Goal: Task Accomplishment & Management: Manage account settings

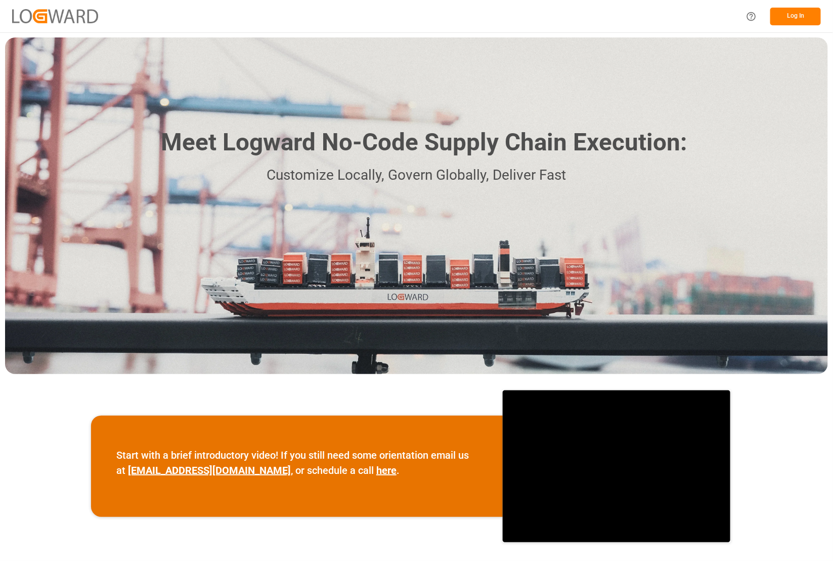
click at [790, 11] on button "Log In" at bounding box center [796, 17] width 51 height 18
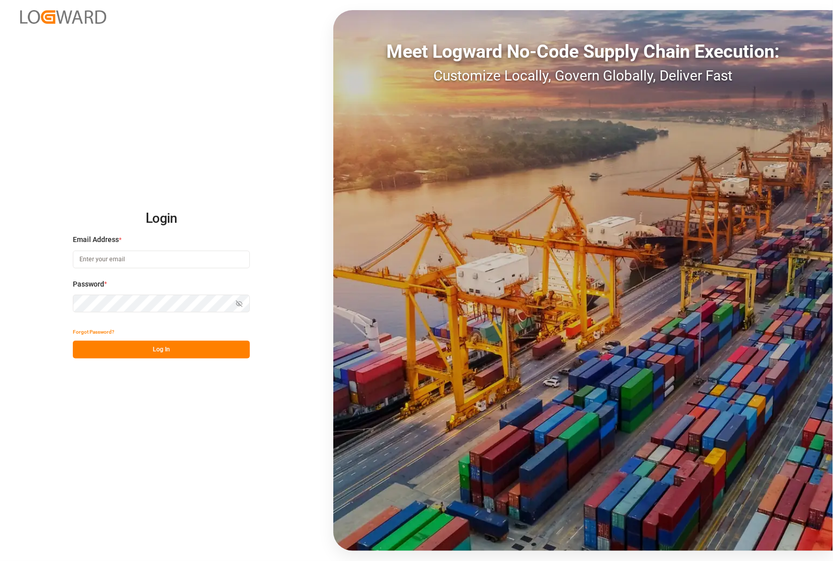
type input "[PERSON_NAME][EMAIL_ADDRESS][PERSON_NAME][DOMAIN_NAME]"
click at [7, 300] on div "Login Email Address * catherine.danielson@jamindustries.com Password * Show pas…" at bounding box center [416, 280] width 833 height 561
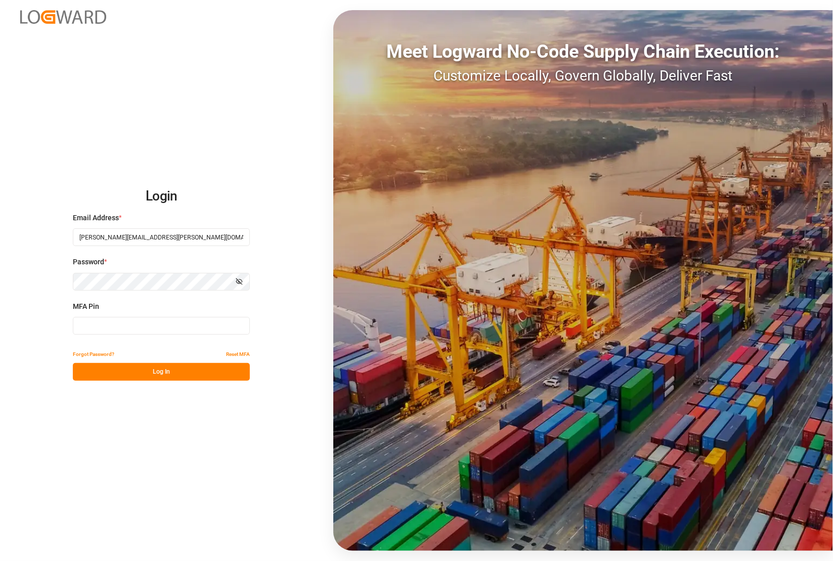
click at [143, 324] on input at bounding box center [161, 326] width 177 height 18
type input "488693"
click at [173, 372] on button "Log In" at bounding box center [161, 372] width 177 height 18
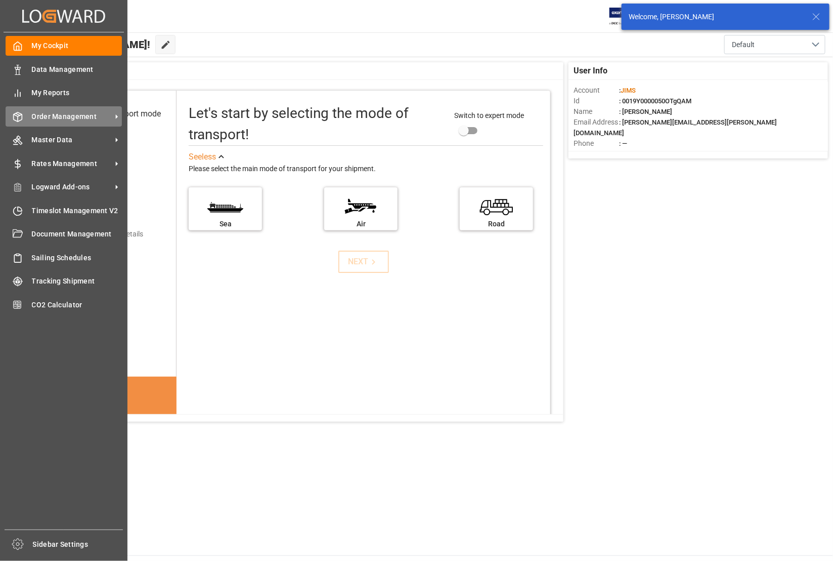
click at [49, 113] on span "Order Management" at bounding box center [72, 116] width 80 height 11
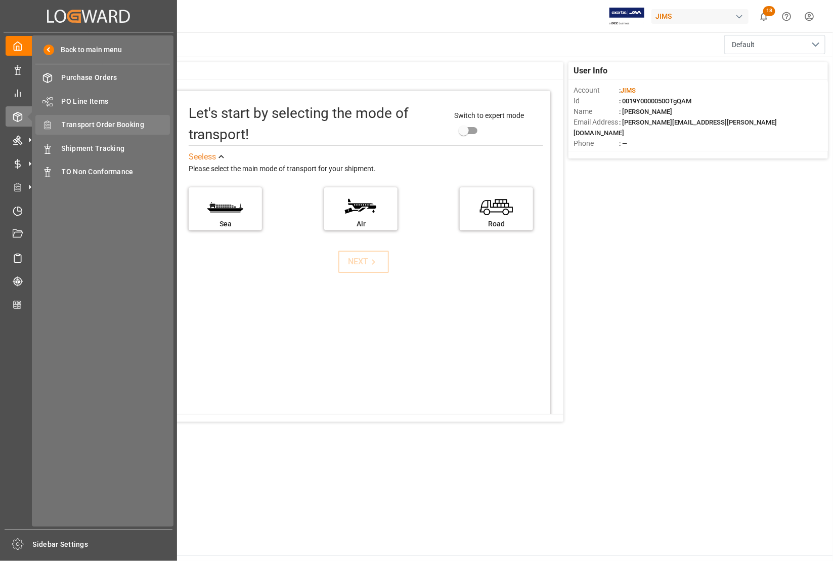
click at [74, 124] on span "Transport Order Booking" at bounding box center [116, 124] width 109 height 11
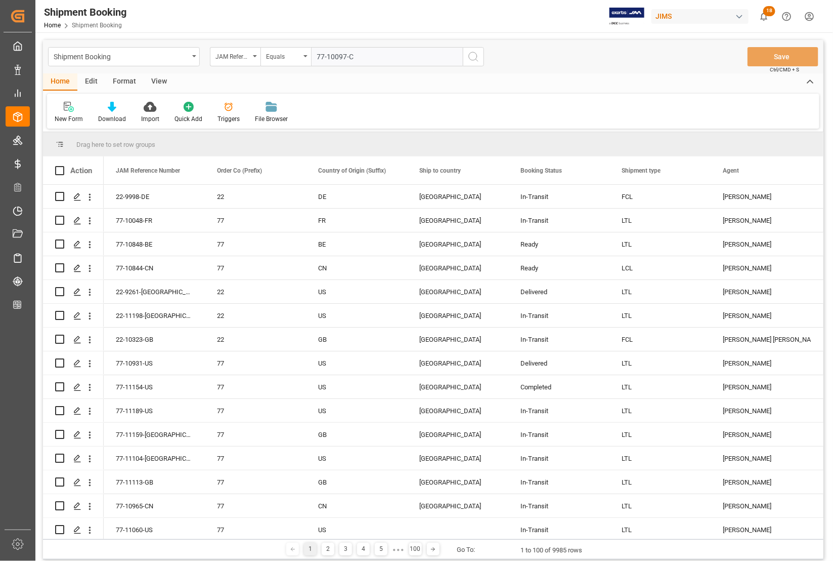
type input "77-10097-CN"
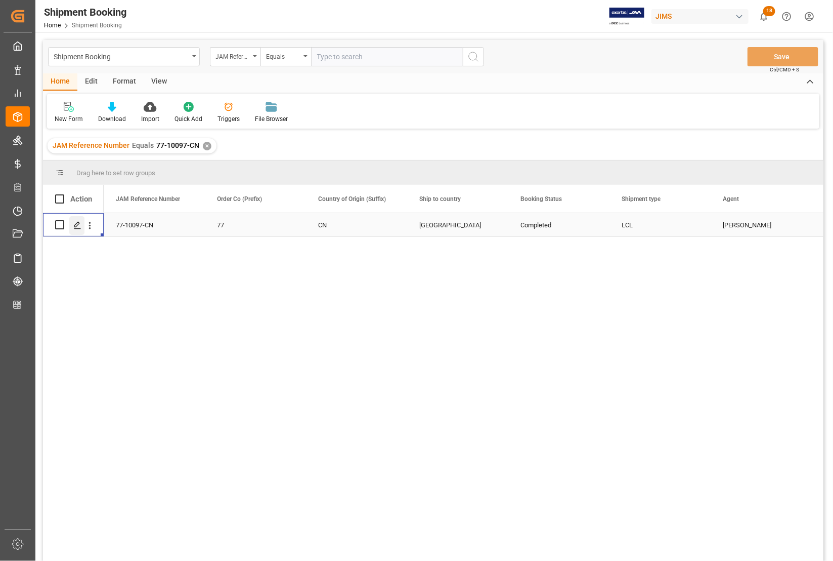
click at [77, 226] on icon "Press SPACE to select this row." at bounding box center [77, 225] width 8 height 8
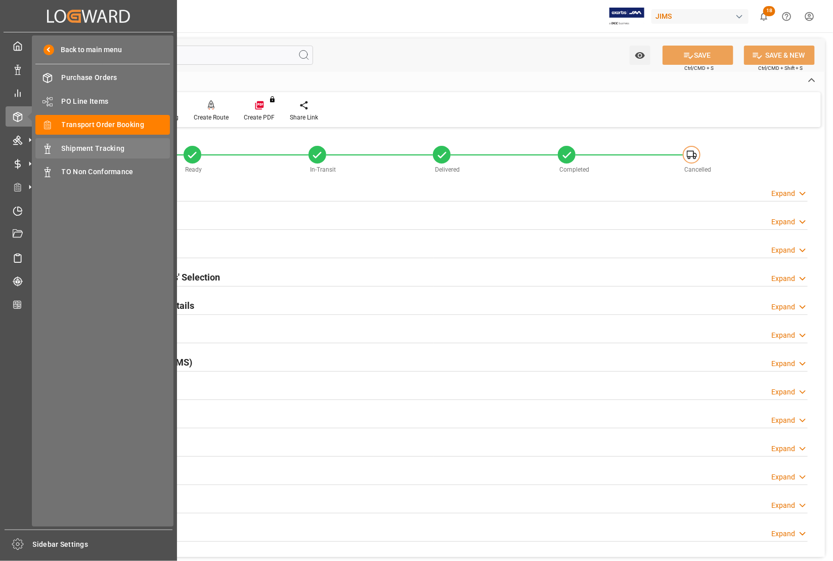
click at [62, 148] on span "Shipment Tracking" at bounding box center [116, 148] width 109 height 11
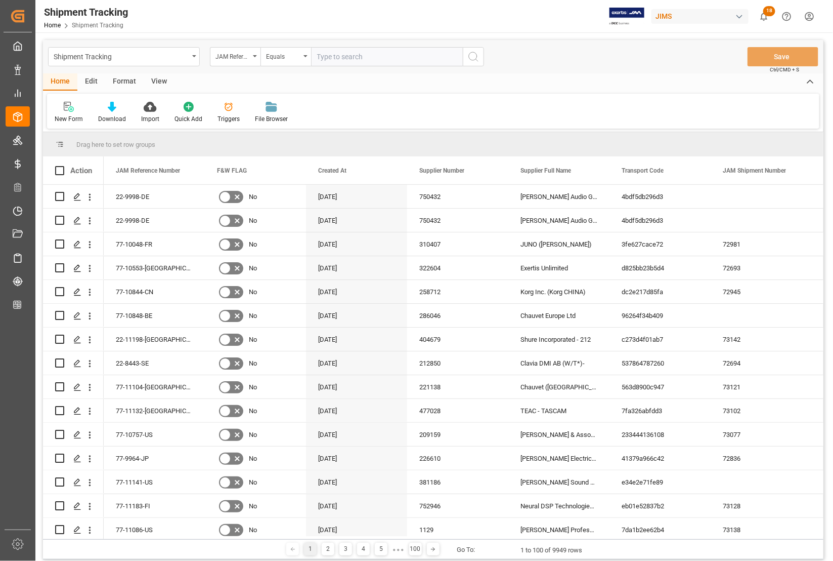
click at [342, 59] on input "text" at bounding box center [387, 56] width 152 height 19
type input "77-10097-CN"
click at [470, 55] on icon "search button" at bounding box center [474, 57] width 12 height 12
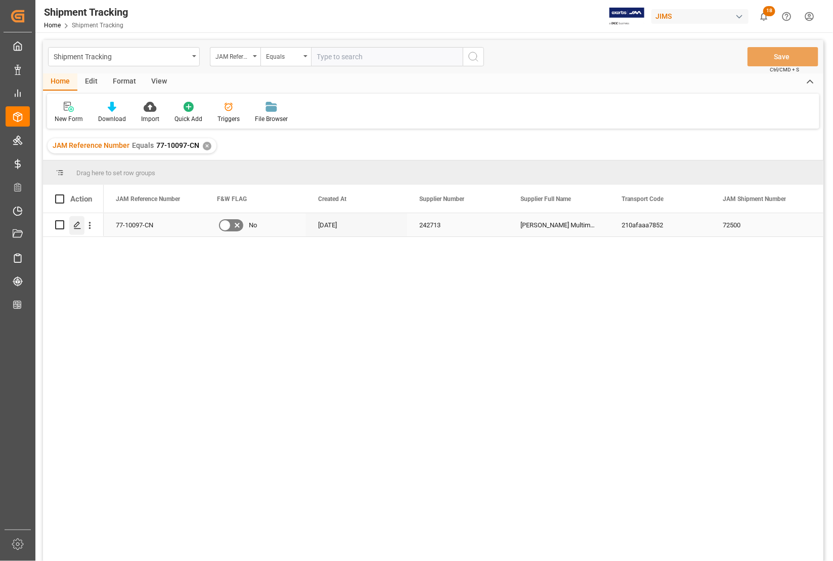
click at [77, 228] on icon "Press SPACE to select this row." at bounding box center [77, 225] width 8 height 8
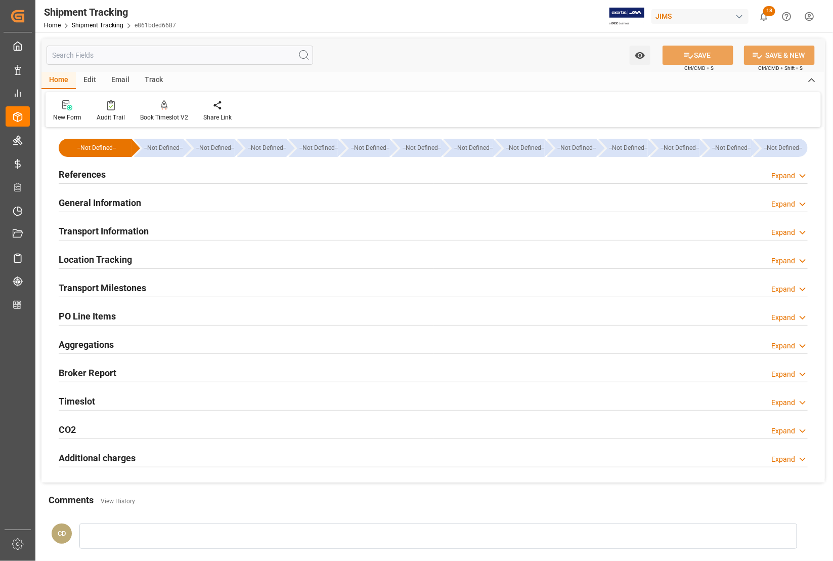
type input "29-07-2025 00:00"
type input "04-08-2025 00:00"
type input "11-08-2025 00:00"
type input "19-09-2025 00:00"
click at [92, 286] on h2 "Transport Milestones" at bounding box center [103, 288] width 88 height 14
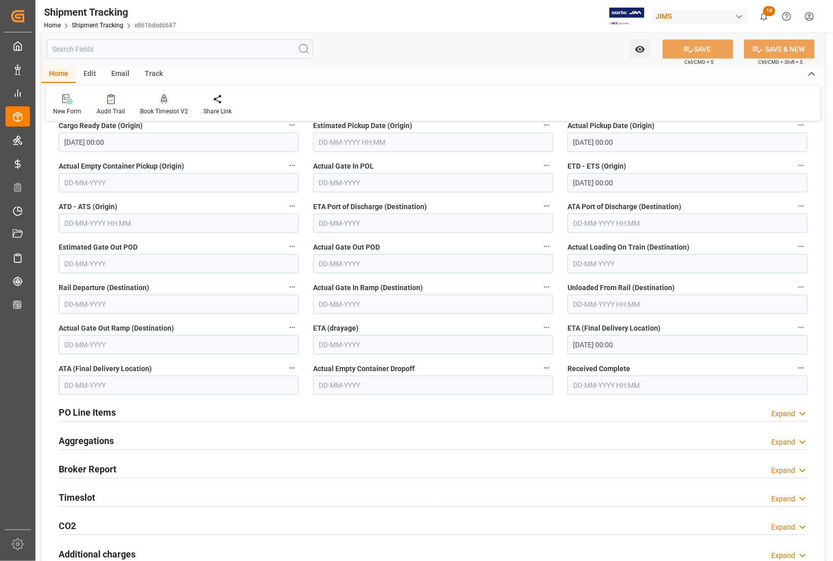
scroll to position [190, 0]
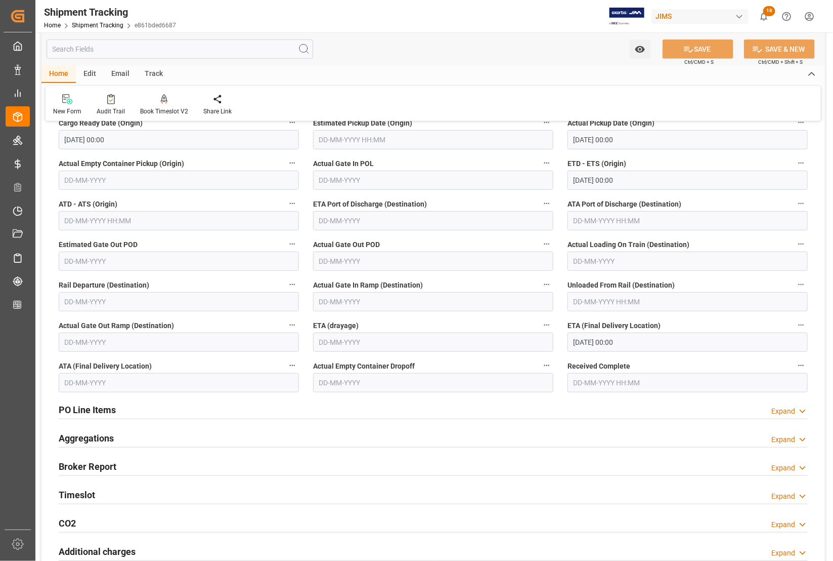
click at [106, 378] on input "text" at bounding box center [179, 382] width 240 height 19
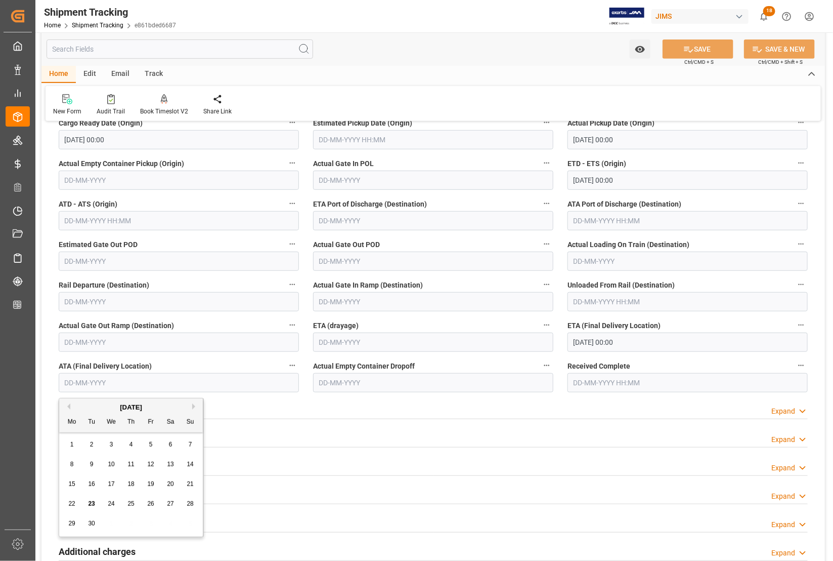
click at [155, 482] on div "19" at bounding box center [151, 484] width 13 height 12
type input "19-09-2025"
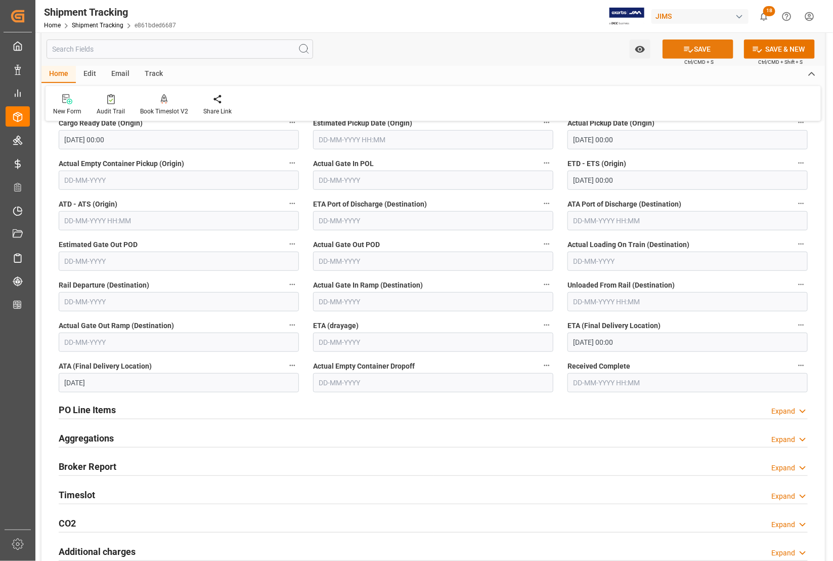
click at [693, 49] on button "SAVE" at bounding box center [698, 48] width 71 height 19
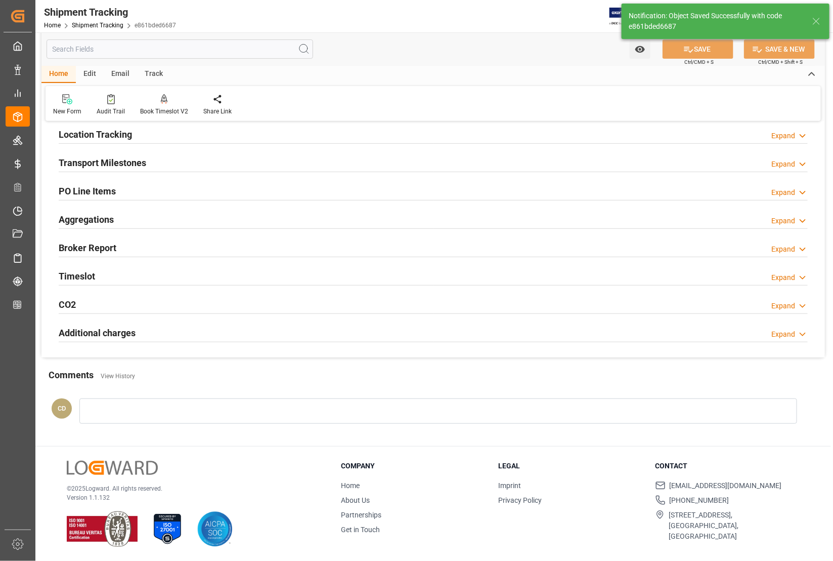
scroll to position [125, 0]
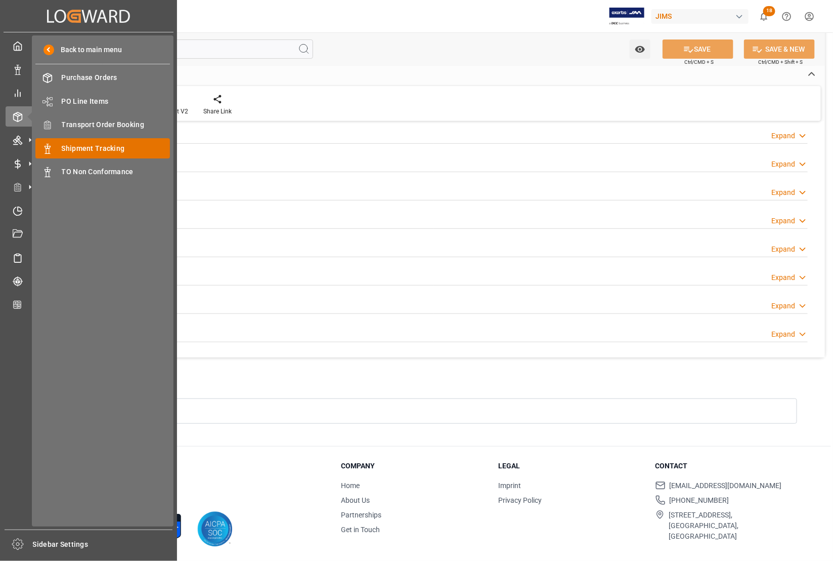
click at [80, 147] on span "Shipment Tracking" at bounding box center [116, 148] width 109 height 11
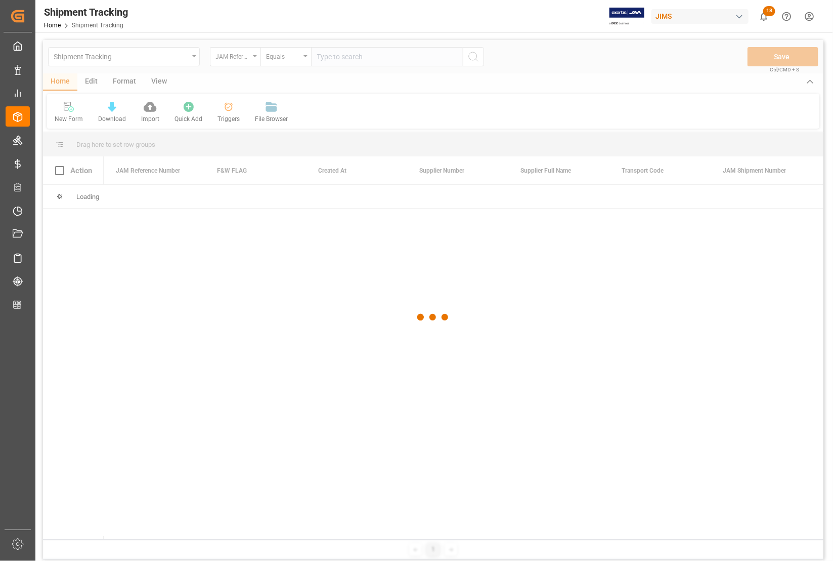
click at [351, 62] on div at bounding box center [433, 317] width 781 height 555
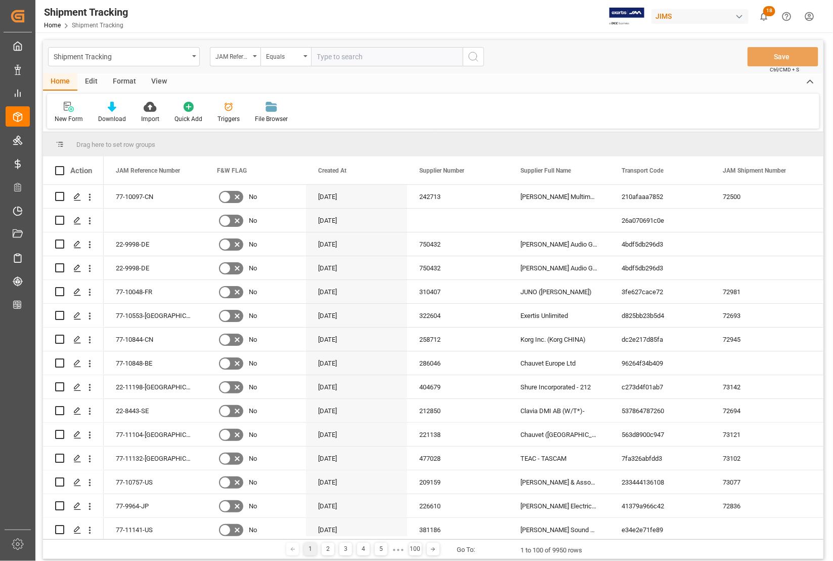
click at [351, 62] on input "text" at bounding box center [387, 56] width 152 height 19
type input "77-11043-US"
click at [472, 58] on icon "search button" at bounding box center [474, 57] width 12 height 12
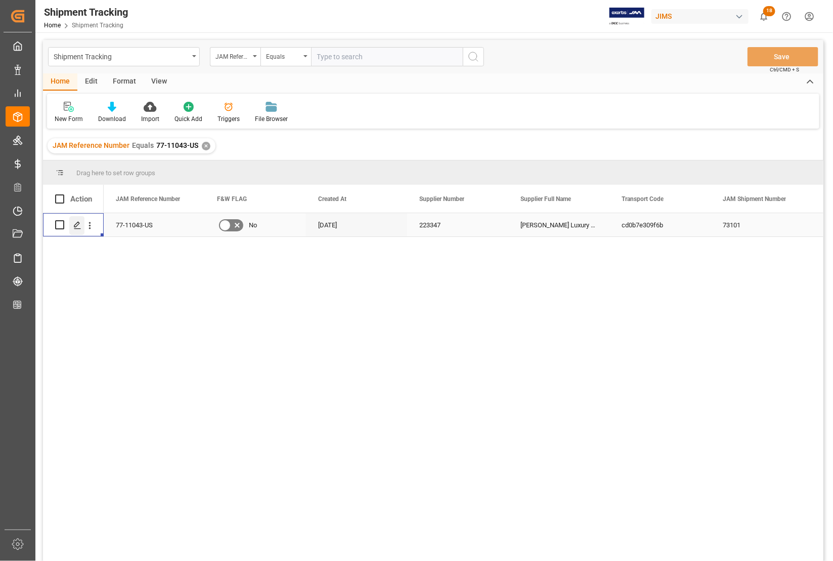
click at [80, 227] on icon "Press SPACE to select this row." at bounding box center [77, 225] width 8 height 8
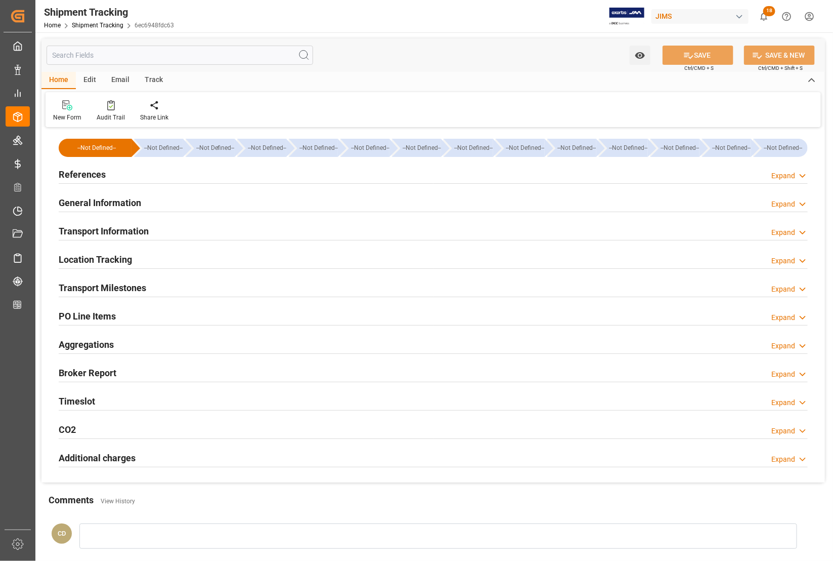
type input "17-09-2025 00:00"
type input "22-09-2025 00:00"
click at [89, 287] on h2 "Transport Milestones" at bounding box center [103, 288] width 88 height 14
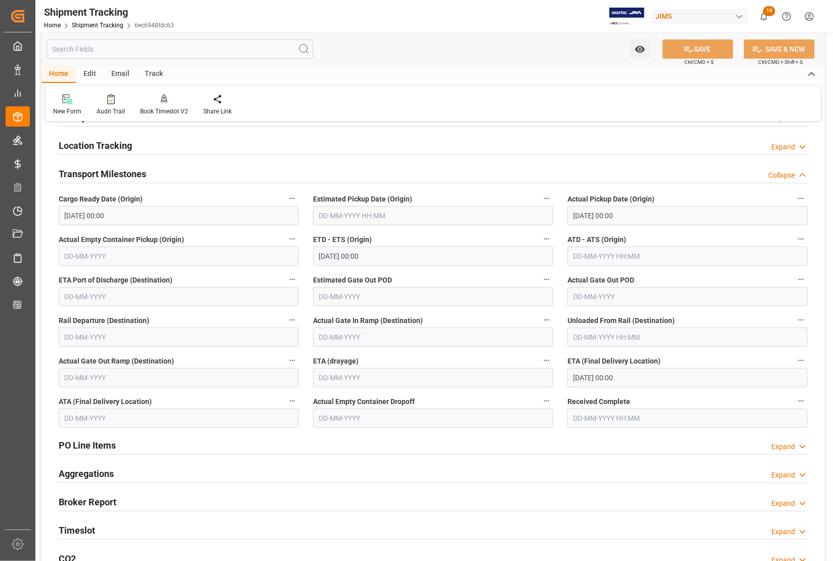
scroll to position [126, 0]
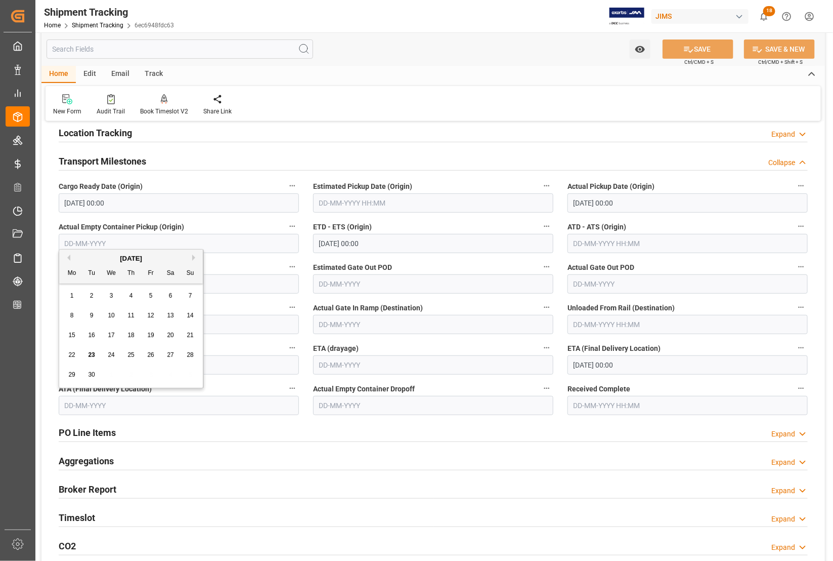
click at [139, 407] on input "text" at bounding box center [179, 405] width 240 height 19
click at [72, 360] on div "22" at bounding box center [72, 355] width 13 height 12
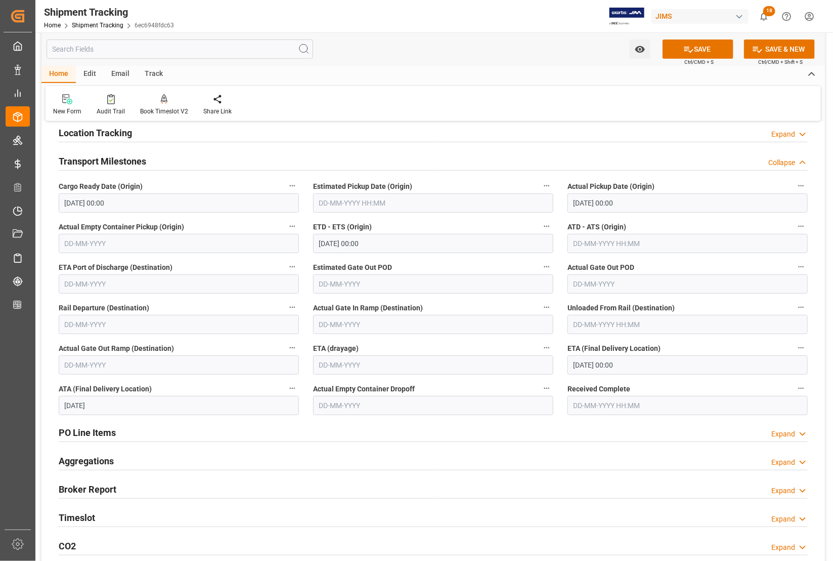
type input "[DATE]"
click at [696, 46] on button "SAVE" at bounding box center [698, 48] width 71 height 19
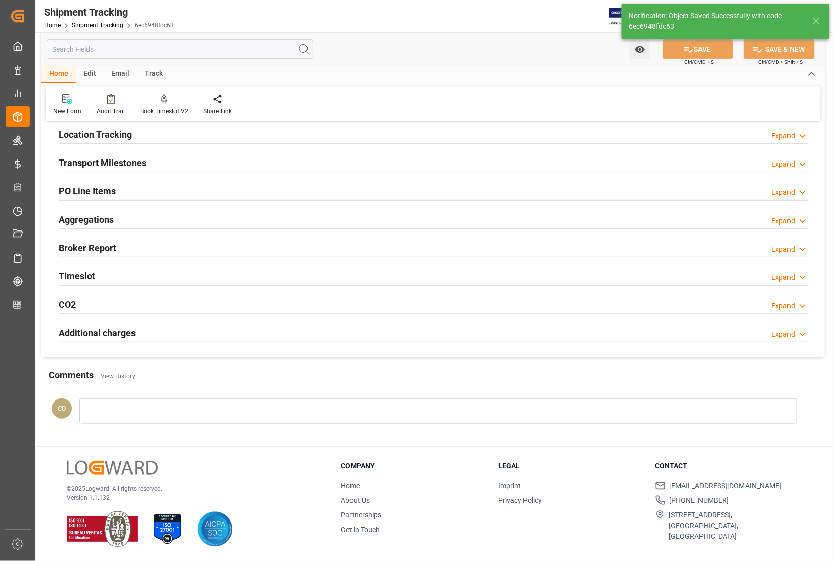
scroll to position [125, 0]
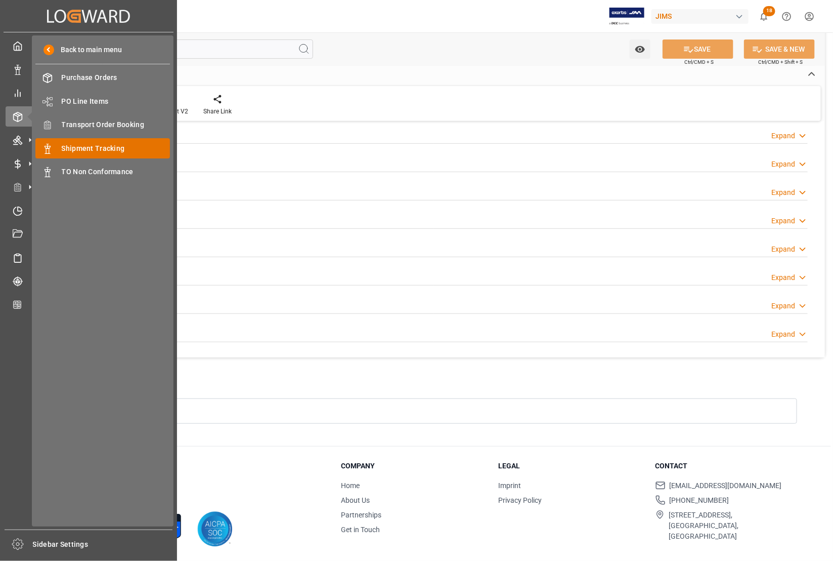
click at [78, 144] on span "Shipment Tracking" at bounding box center [116, 148] width 109 height 11
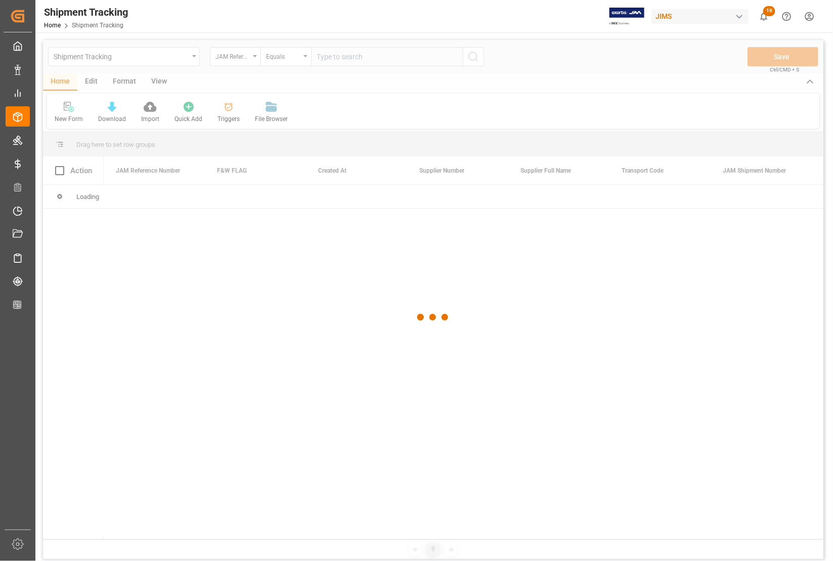
click at [362, 59] on div at bounding box center [433, 317] width 781 height 555
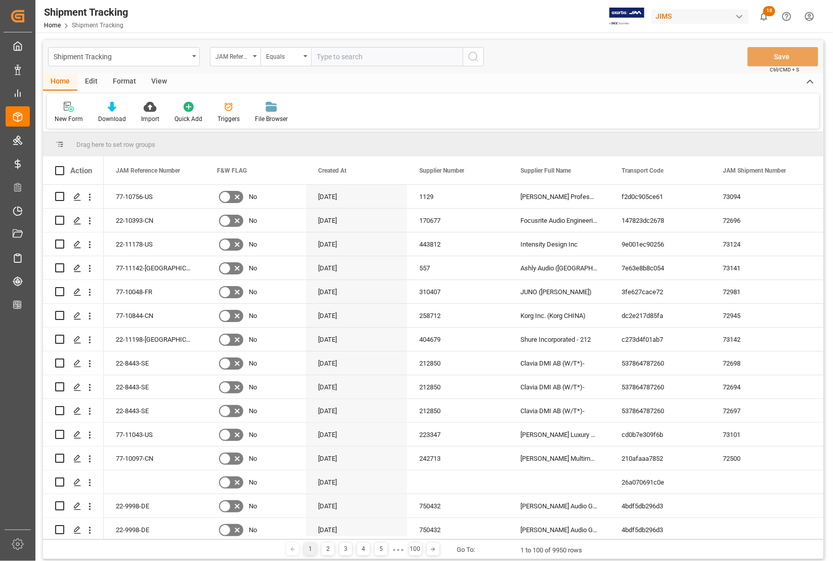
click at [361, 51] on input "text" at bounding box center [387, 56] width 152 height 19
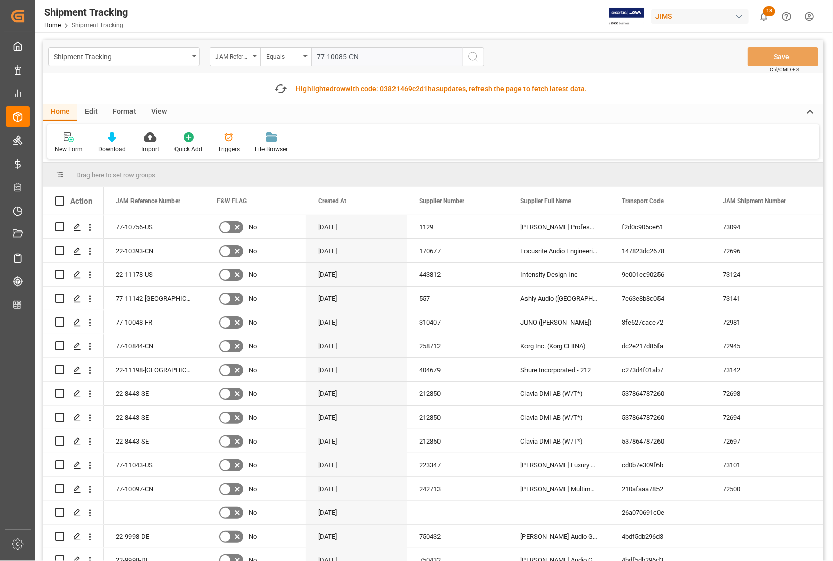
type input "77-10085-CN"
click at [472, 54] on icon "search button" at bounding box center [474, 57] width 12 height 12
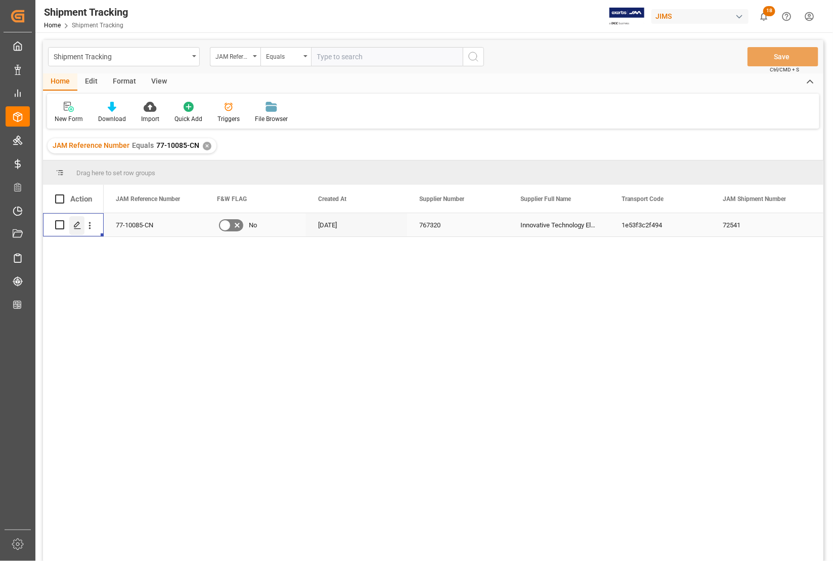
click at [76, 223] on polygon "Press SPACE to select this row." at bounding box center [76, 224] width 5 height 5
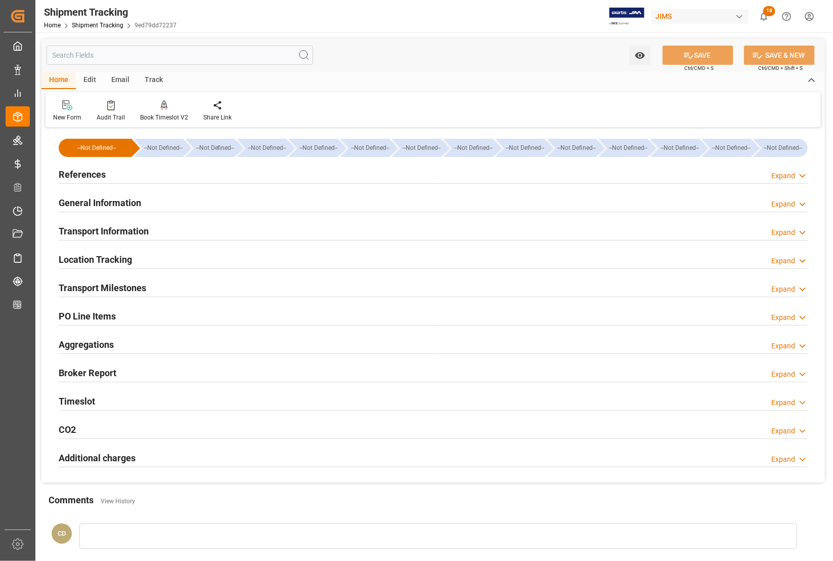
type input "[DATE] 00:00"
type input "[DATE]"
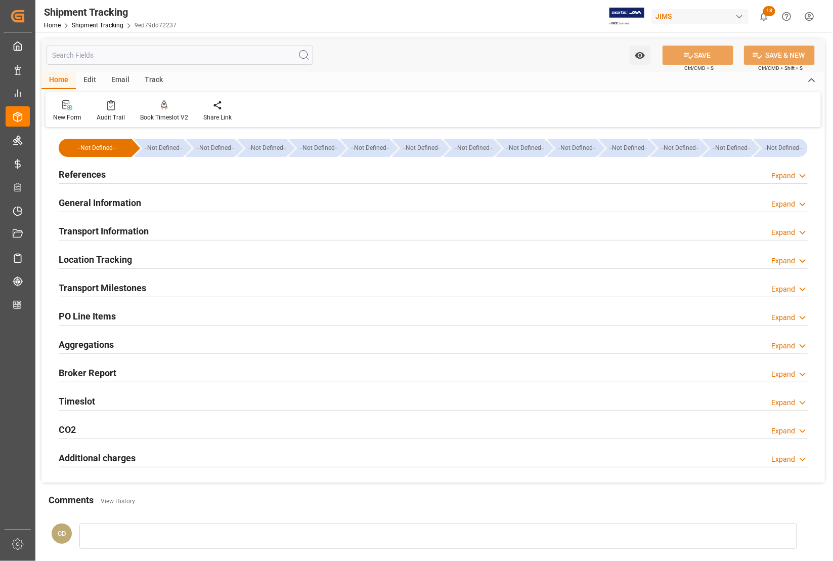
type input "[DATE] 00:00"
click at [81, 286] on h2 "Transport Milestones" at bounding box center [103, 288] width 88 height 14
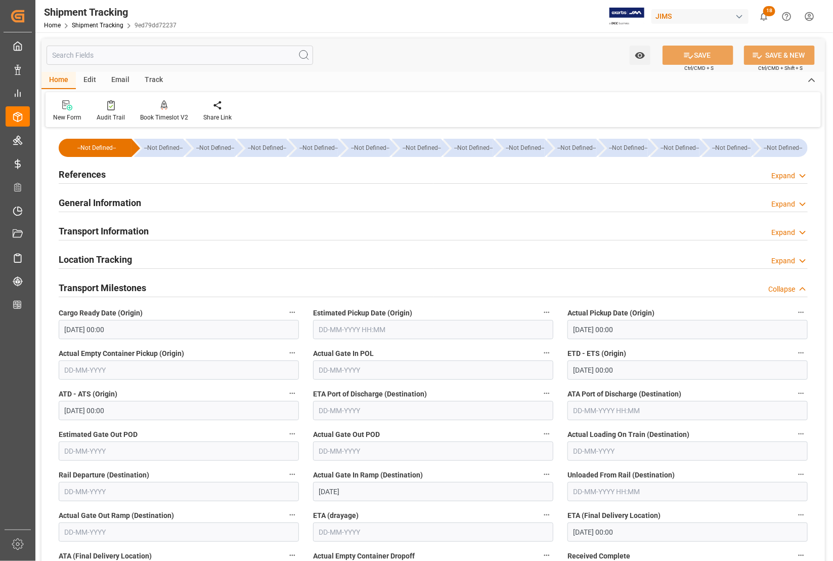
click at [74, 171] on h2 "References" at bounding box center [82, 174] width 47 height 14
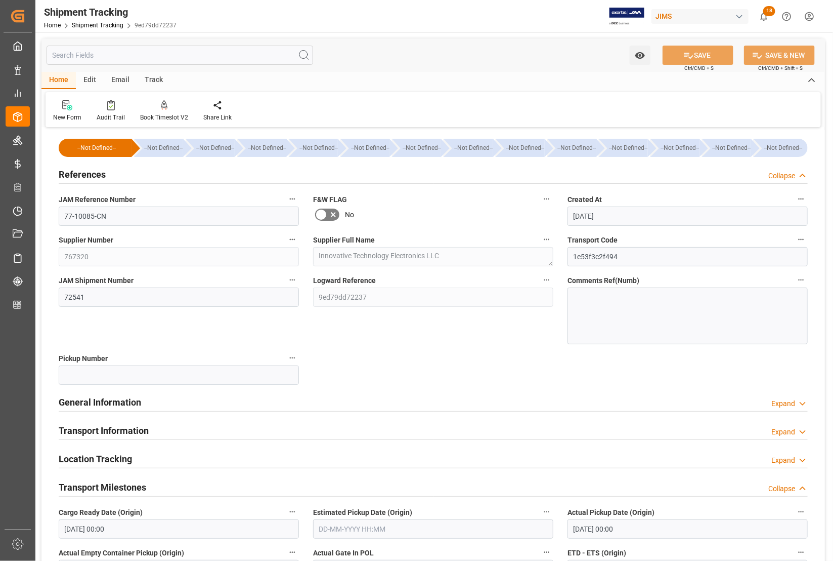
click at [125, 428] on h2 "Transport Information" at bounding box center [104, 430] width 90 height 14
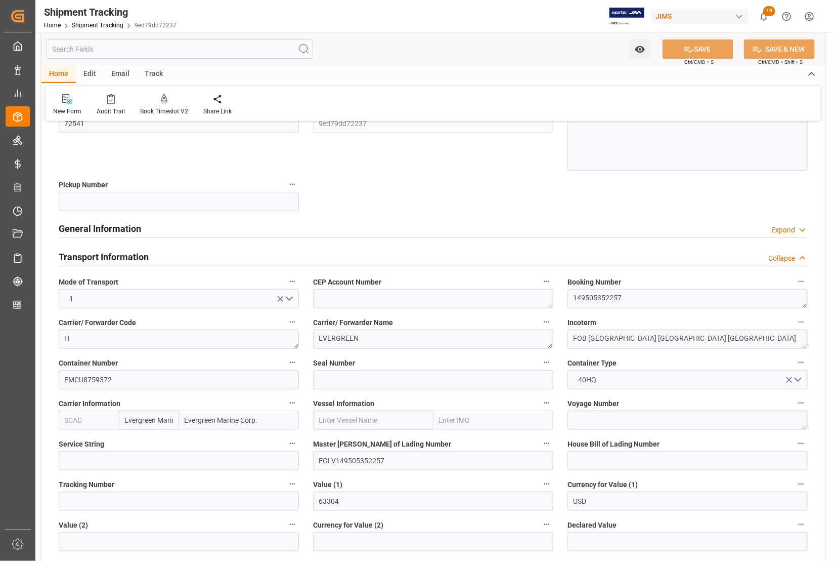
scroll to position [190, 0]
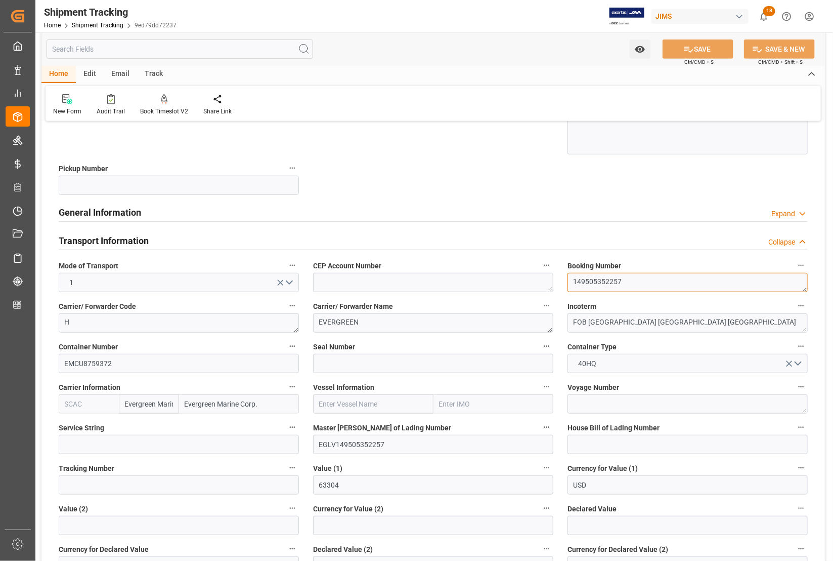
drag, startPoint x: 626, startPoint y: 282, endPoint x: 587, endPoint y: 279, distance: 38.5
click at [587, 279] on textarea "149505352257" at bounding box center [688, 282] width 240 height 19
drag, startPoint x: 112, startPoint y: 362, endPoint x: 57, endPoint y: 364, distance: 55.2
click at [57, 364] on div "Container Number EMCU8759372" at bounding box center [179, 356] width 254 height 40
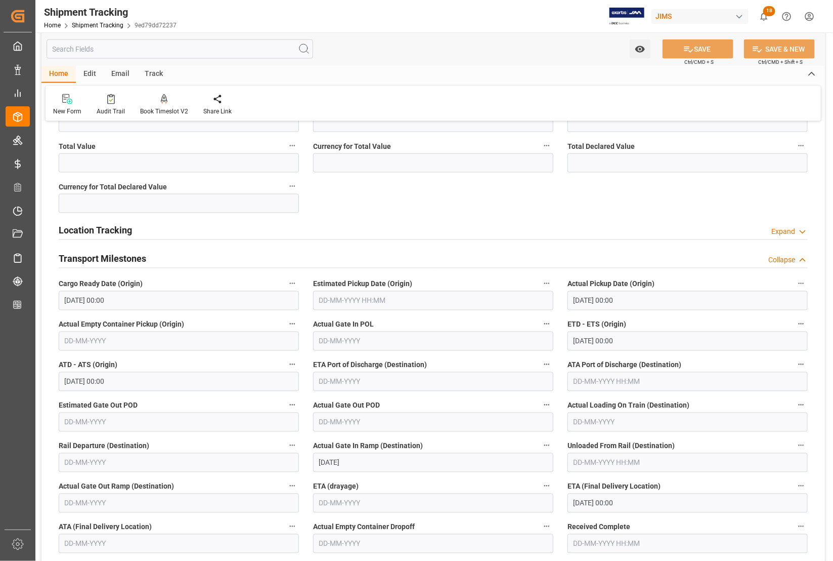
scroll to position [632, 0]
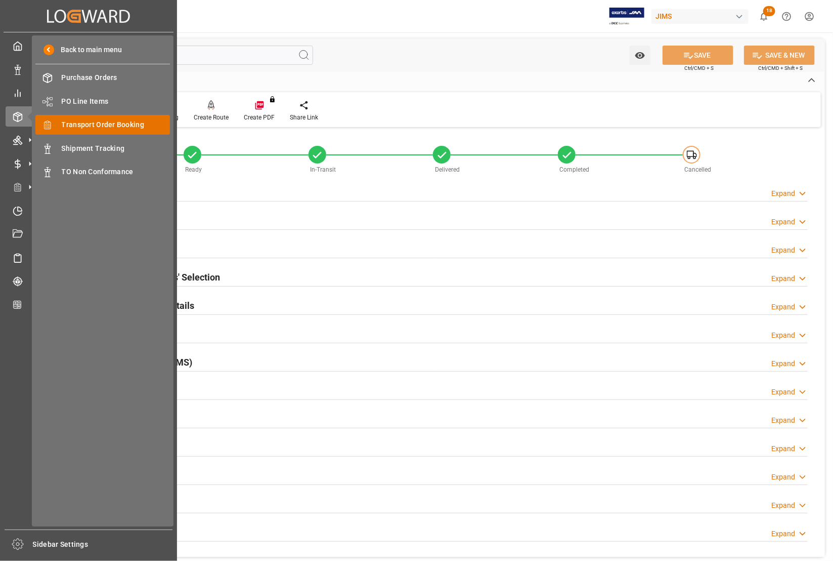
click at [113, 122] on span "Transport Order Booking" at bounding box center [116, 124] width 109 height 11
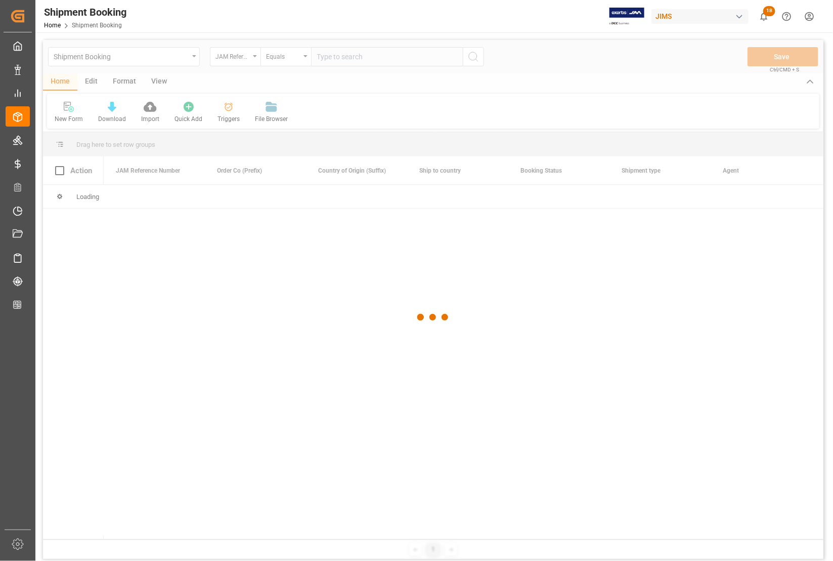
click at [343, 52] on div at bounding box center [433, 317] width 781 height 555
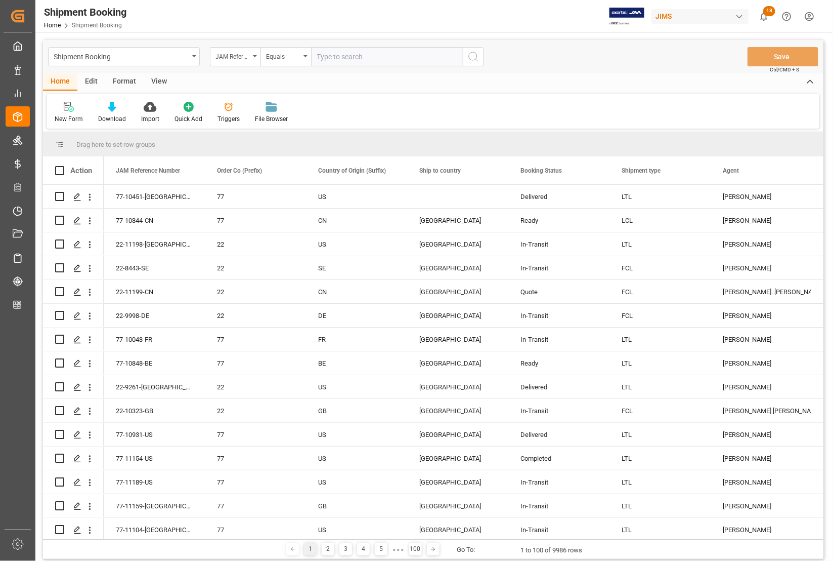
click at [343, 57] on input "text" at bounding box center [387, 56] width 152 height 19
type input "77-10085-US"
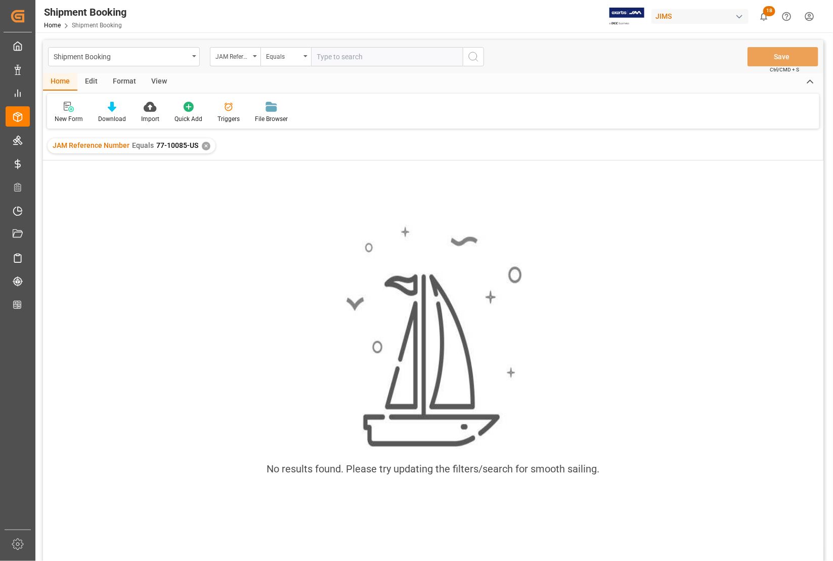
click at [202, 144] on div "✕" at bounding box center [206, 146] width 9 height 9
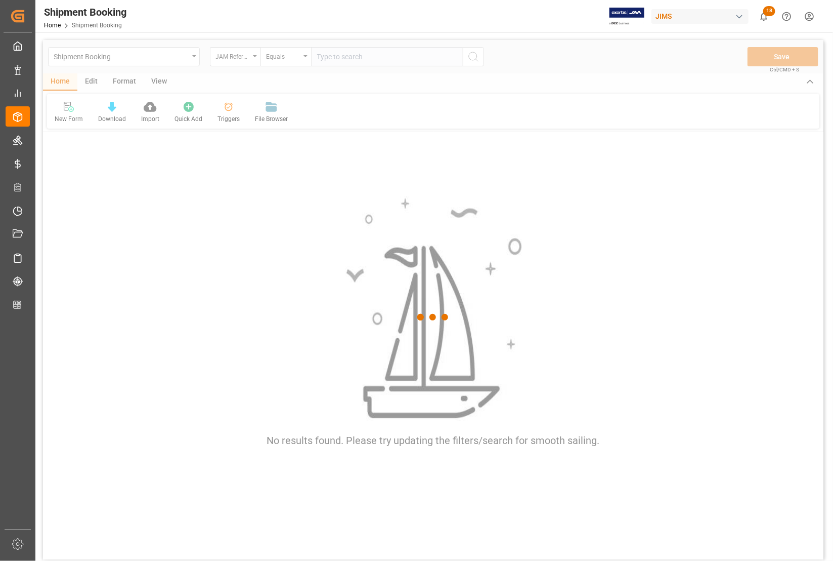
click at [329, 63] on div at bounding box center [433, 317] width 781 height 555
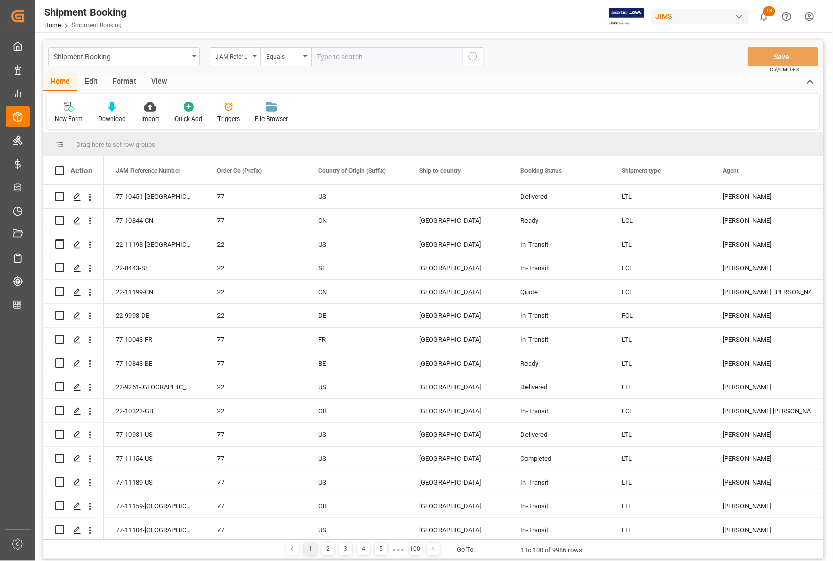
click at [329, 59] on input "text" at bounding box center [387, 56] width 152 height 19
type input "77-10085-CN"
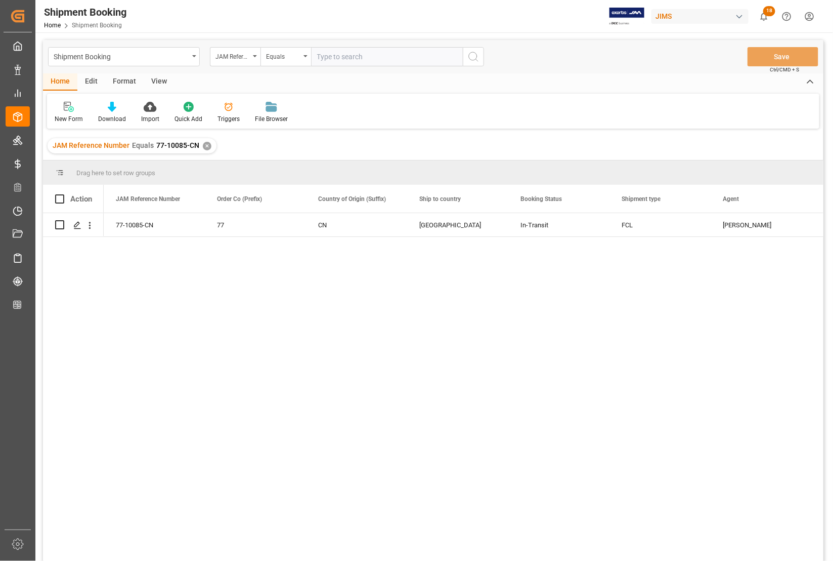
click at [373, 51] on input "text" at bounding box center [387, 56] width 152 height 19
click at [77, 222] on polygon "Press SPACE to select this row." at bounding box center [76, 224] width 5 height 5
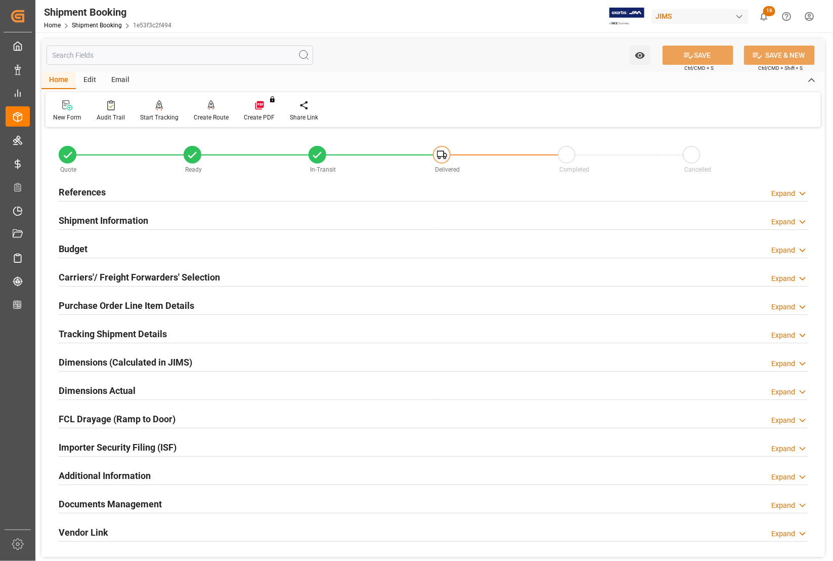
click at [123, 278] on h2 "Carriers'/ Freight Forwarders' Selection" at bounding box center [139, 277] width 161 height 14
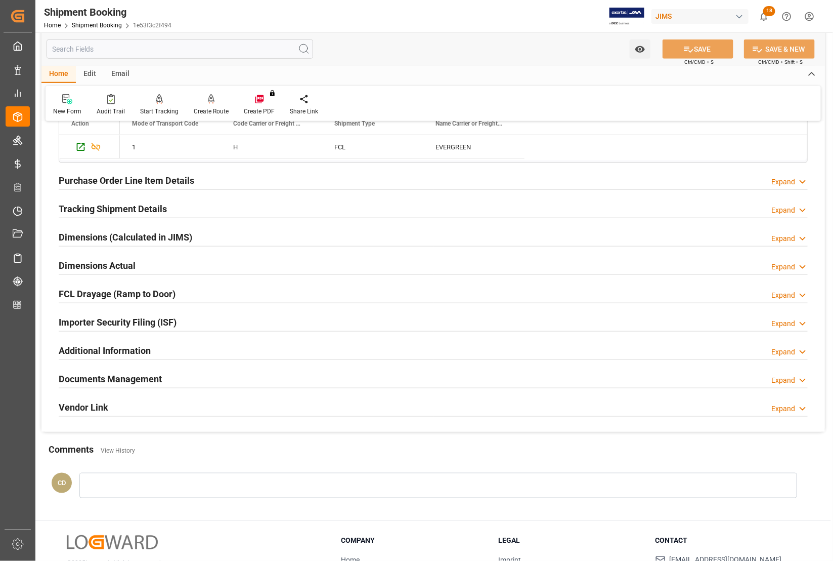
scroll to position [379, 0]
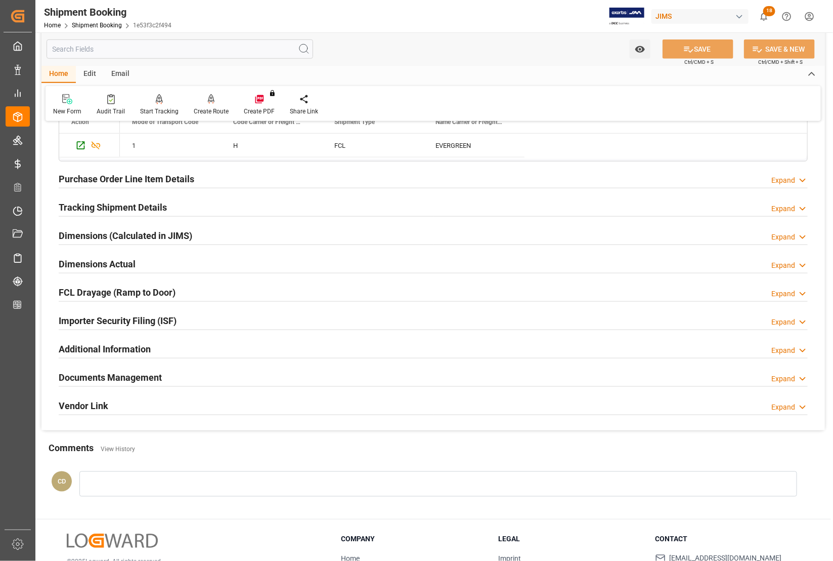
click at [99, 380] on h2 "Documents Management" at bounding box center [110, 377] width 103 height 14
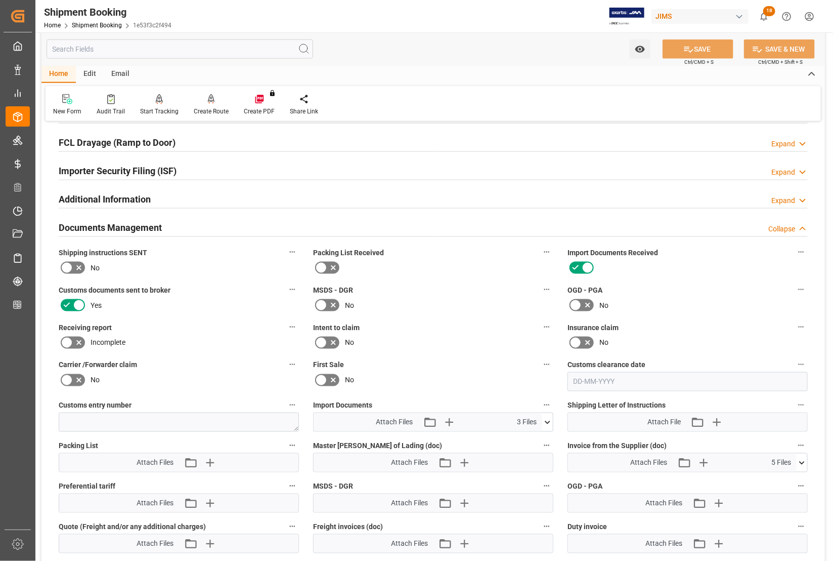
scroll to position [569, 0]
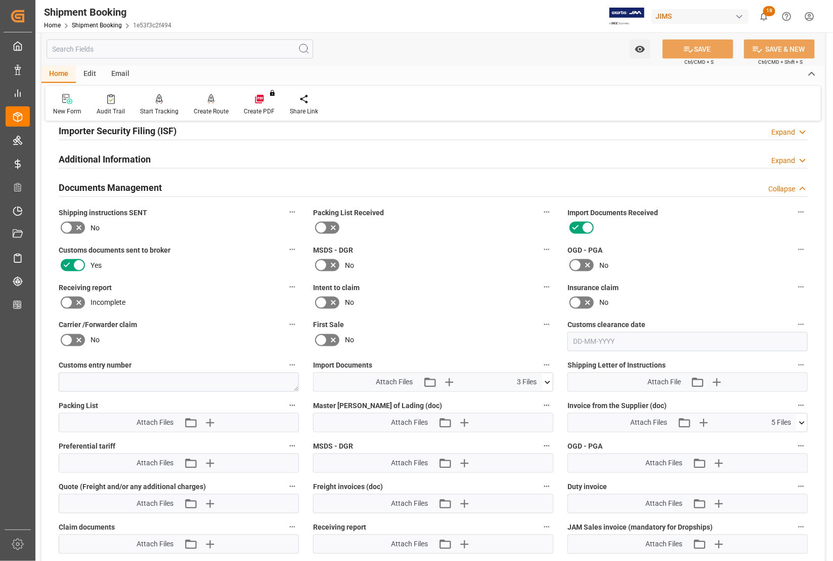
click at [548, 381] on icon at bounding box center [548, 381] width 6 height 3
click at [521, 403] on icon at bounding box center [521, 401] width 8 height 8
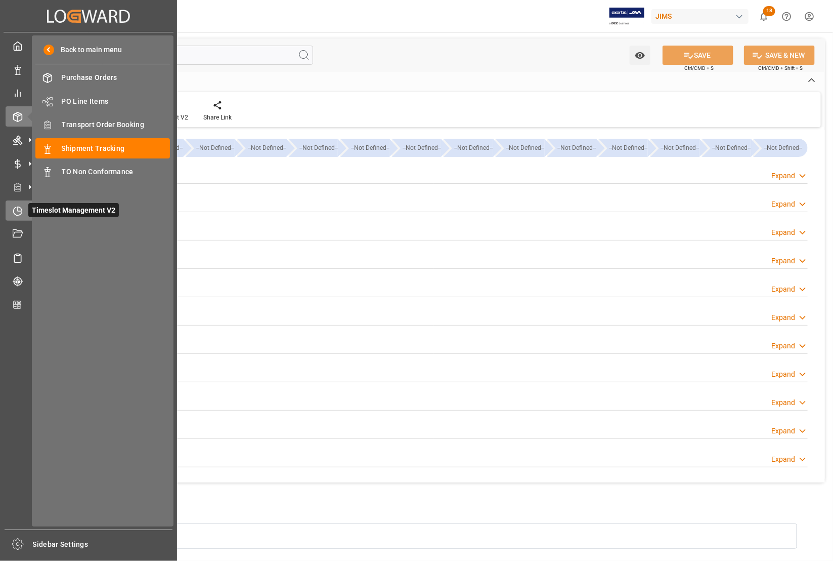
click at [17, 211] on icon at bounding box center [18, 211] width 10 height 10
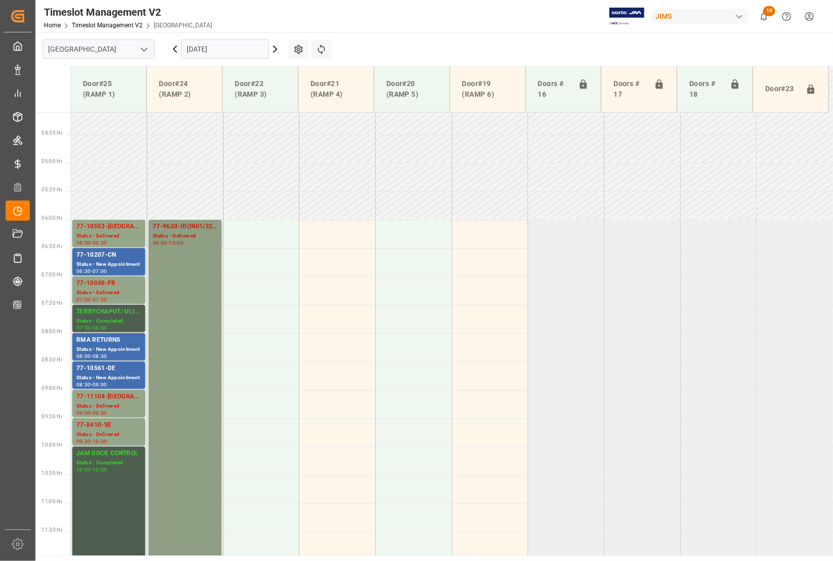
scroll to position [254, 0]
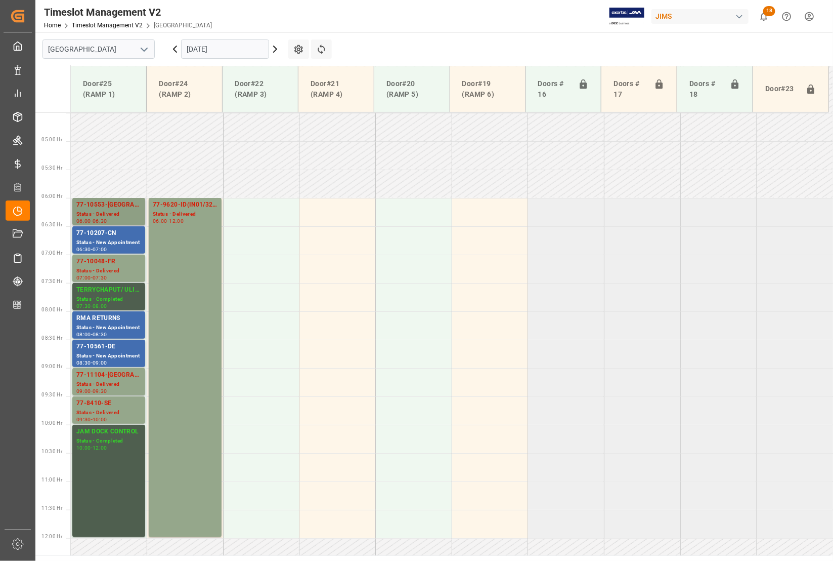
click at [122, 222] on div "06:00 - 06:30" at bounding box center [108, 222] width 65 height 6
click at [114, 355] on div "Status - New Appointment" at bounding box center [108, 356] width 65 height 9
click at [239, 51] on input "23-09-2025" at bounding box center [225, 48] width 88 height 19
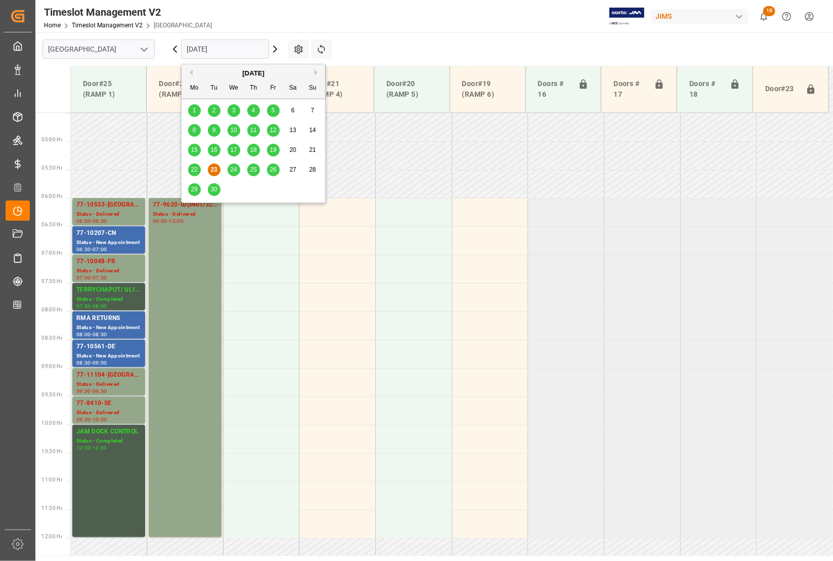
click at [192, 170] on span "22" at bounding box center [194, 169] width 7 height 7
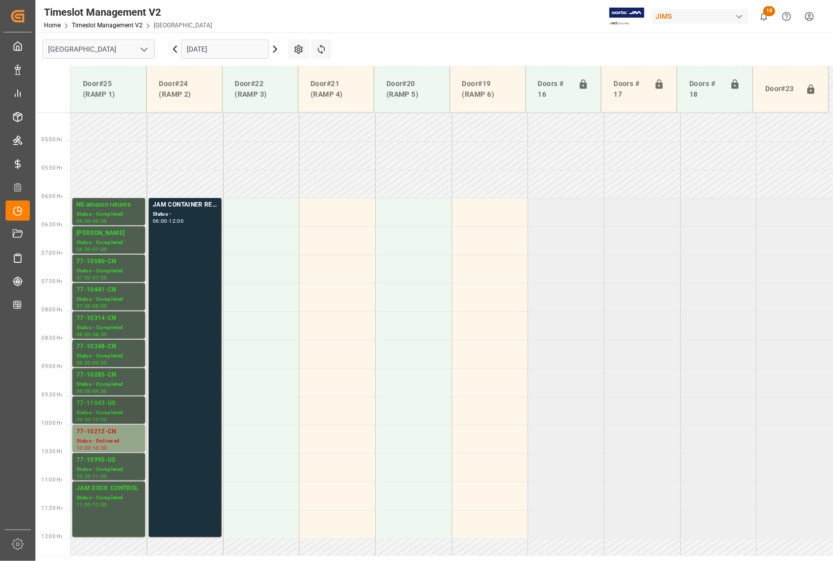
click at [110, 403] on div "77-11043-US" at bounding box center [108, 403] width 65 height 10
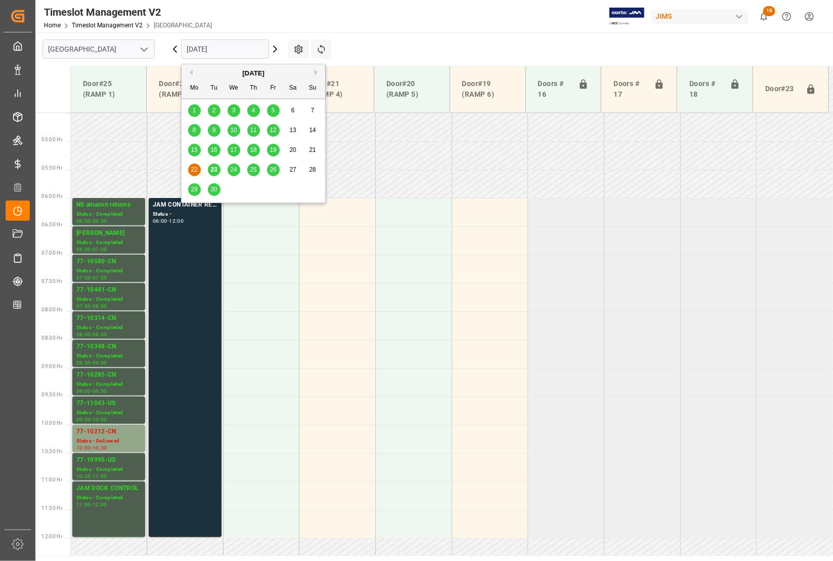
click at [196, 50] on input "[DATE]" at bounding box center [225, 48] width 88 height 19
click at [272, 150] on span "19" at bounding box center [273, 149] width 7 height 7
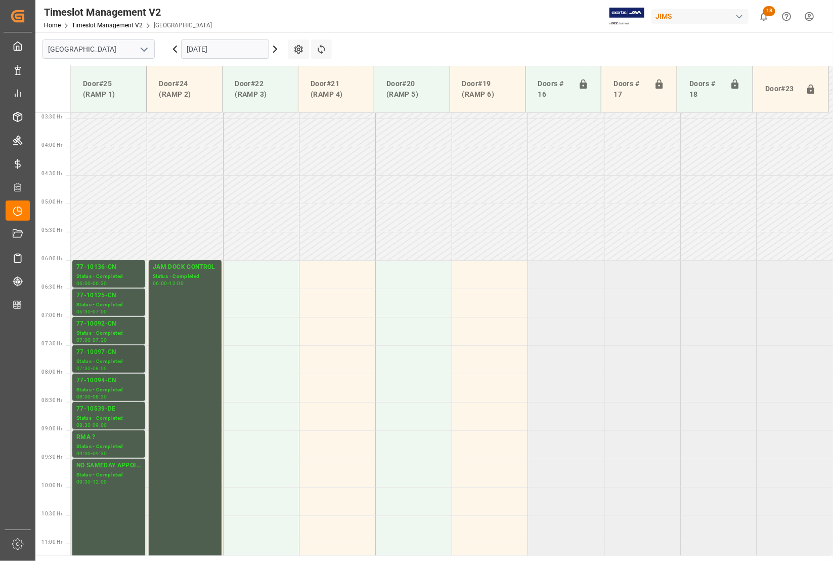
scroll to position [191, 0]
click at [104, 301] on div "77-10125-CN" at bounding box center [108, 296] width 65 height 10
click at [110, 322] on div "77-10092-CN" at bounding box center [108, 325] width 65 height 10
click at [104, 380] on div "77-10094-CN" at bounding box center [108, 381] width 65 height 10
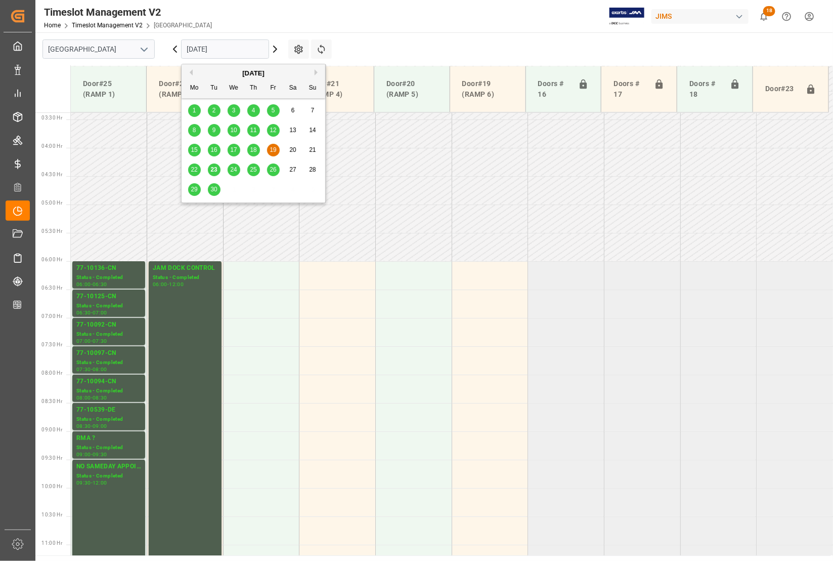
click at [205, 51] on input "19-09-2025" at bounding box center [225, 48] width 88 height 19
click at [214, 171] on span "23" at bounding box center [213, 169] width 7 height 7
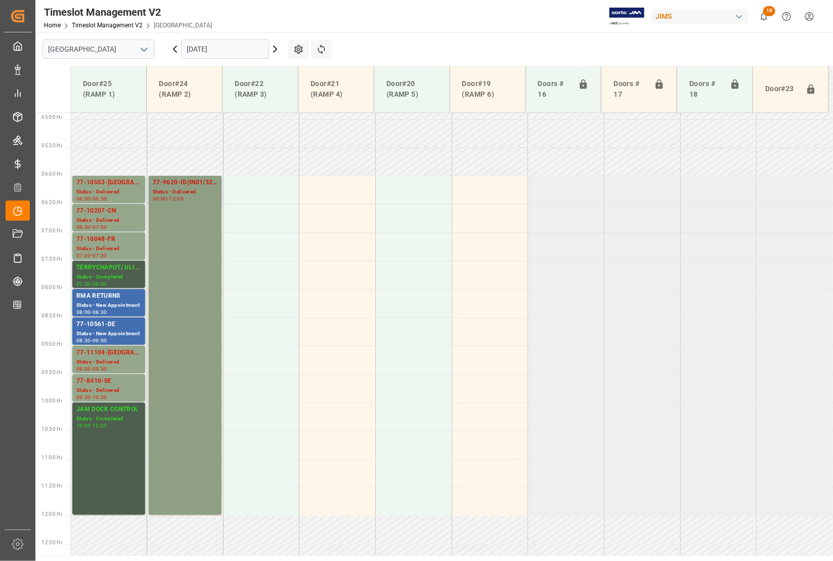
scroll to position [254, 0]
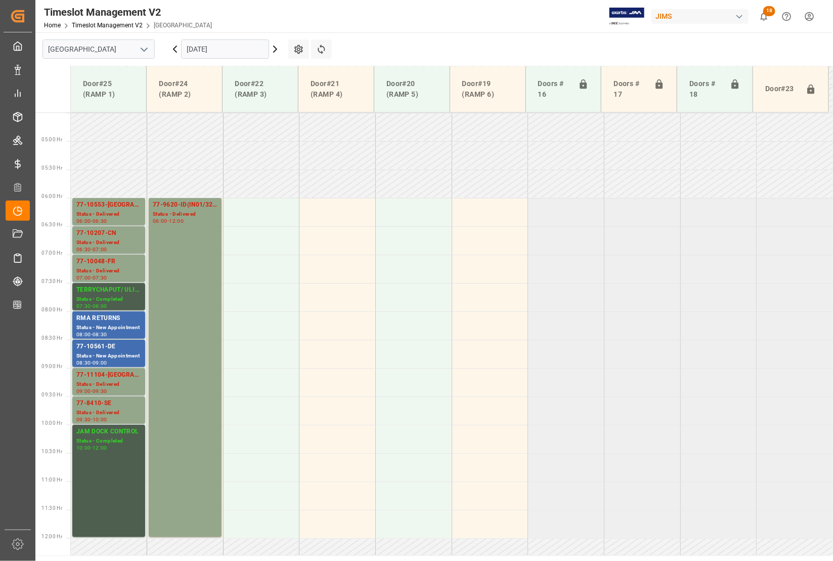
click at [239, 44] on input "23-09-2025" at bounding box center [225, 48] width 88 height 19
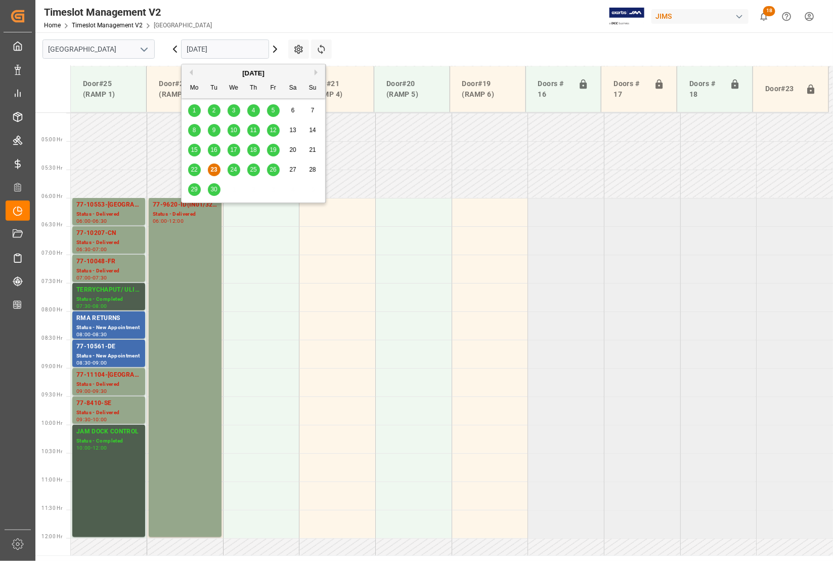
click at [231, 171] on span "24" at bounding box center [233, 169] width 7 height 7
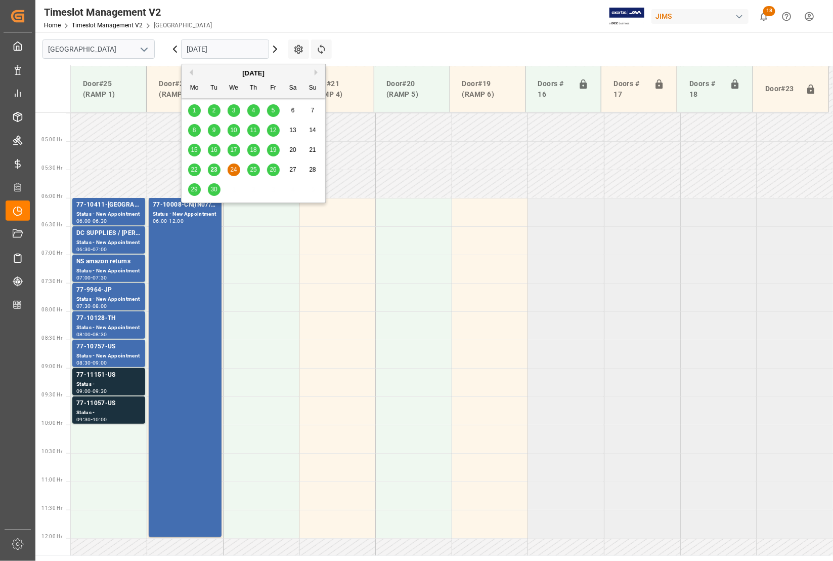
click at [238, 51] on input "24-09-2025" at bounding box center [225, 48] width 88 height 19
click at [253, 170] on span "25" at bounding box center [253, 169] width 7 height 7
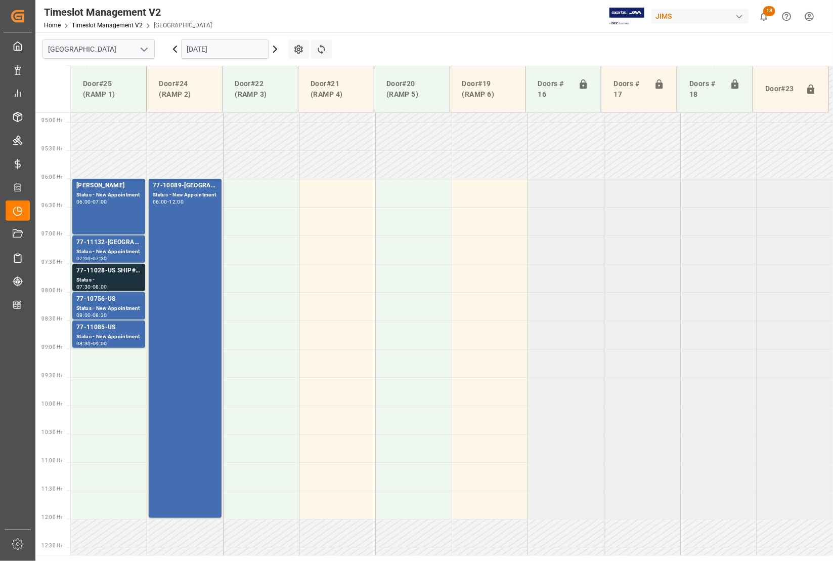
scroll to position [191, 0]
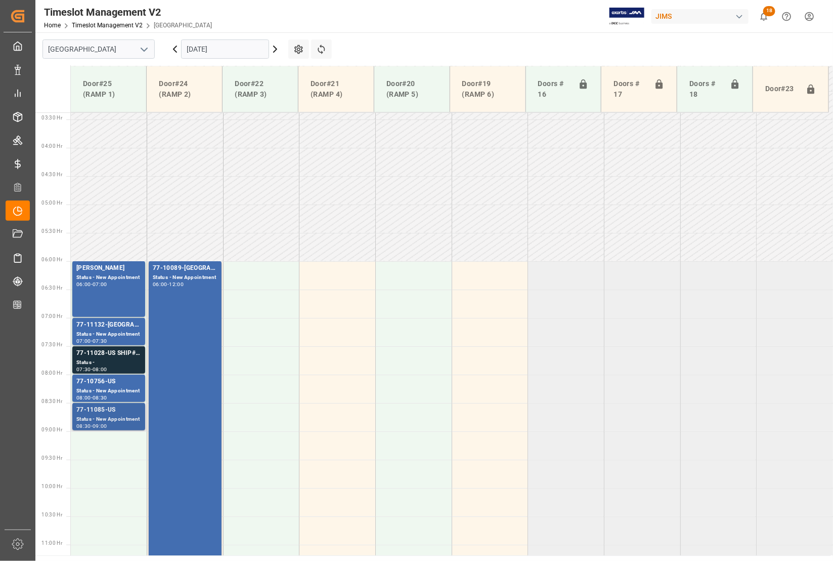
click at [118, 415] on div "Status - New Appointment" at bounding box center [108, 419] width 65 height 9
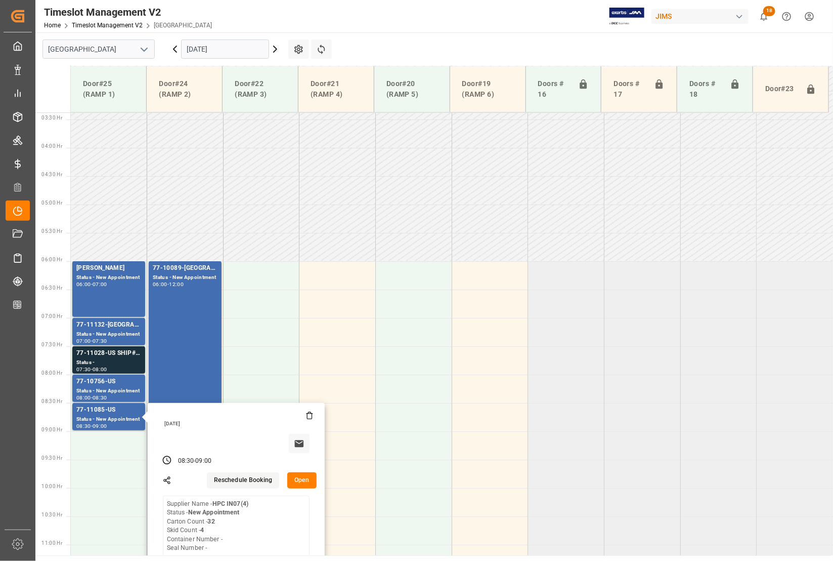
click at [220, 49] on input "25-09-2025" at bounding box center [225, 48] width 88 height 19
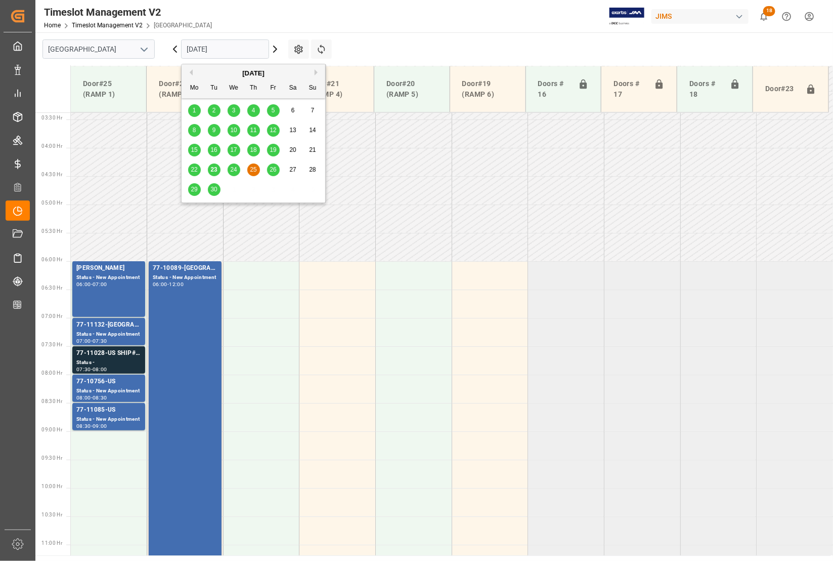
click at [274, 169] on span "26" at bounding box center [273, 169] width 7 height 7
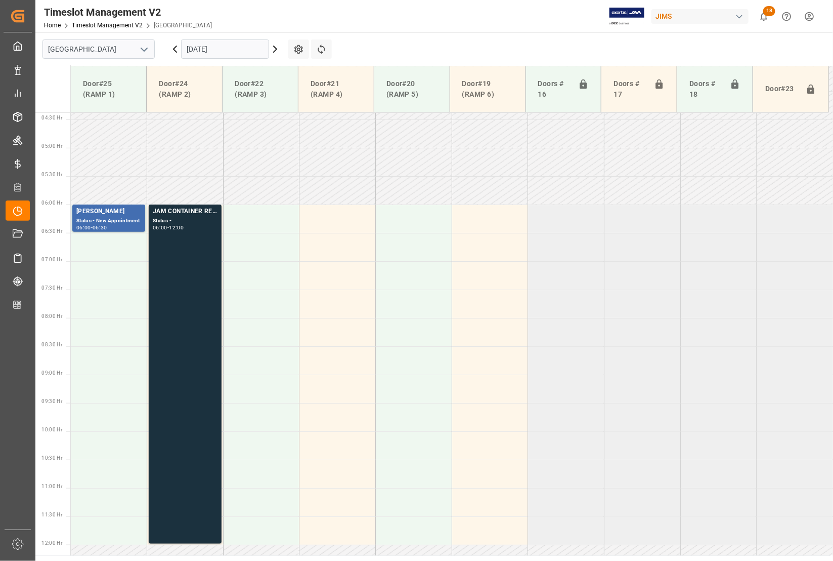
scroll to position [128, 0]
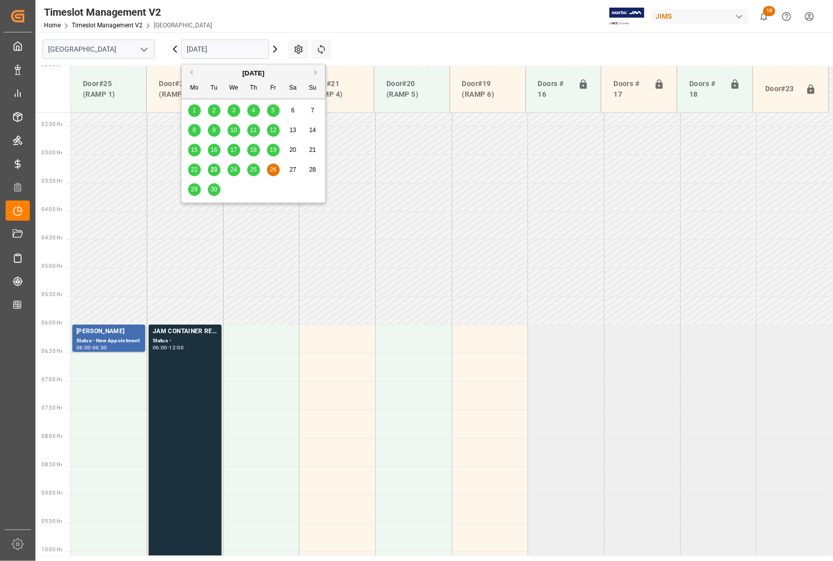
click at [230, 50] on input "26-09-2025" at bounding box center [225, 48] width 88 height 19
click at [188, 190] on div "29" at bounding box center [194, 190] width 13 height 12
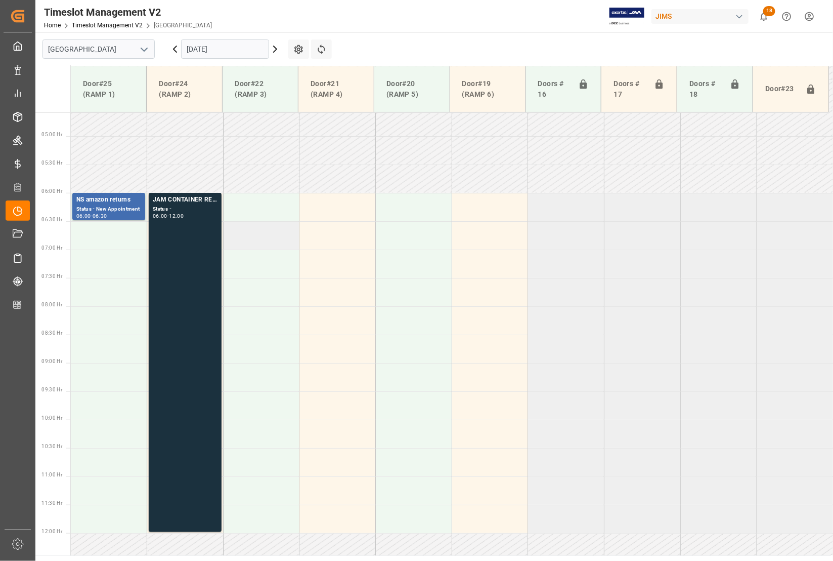
scroll to position [254, 0]
click at [211, 51] on input "29-09-2025" at bounding box center [225, 48] width 88 height 19
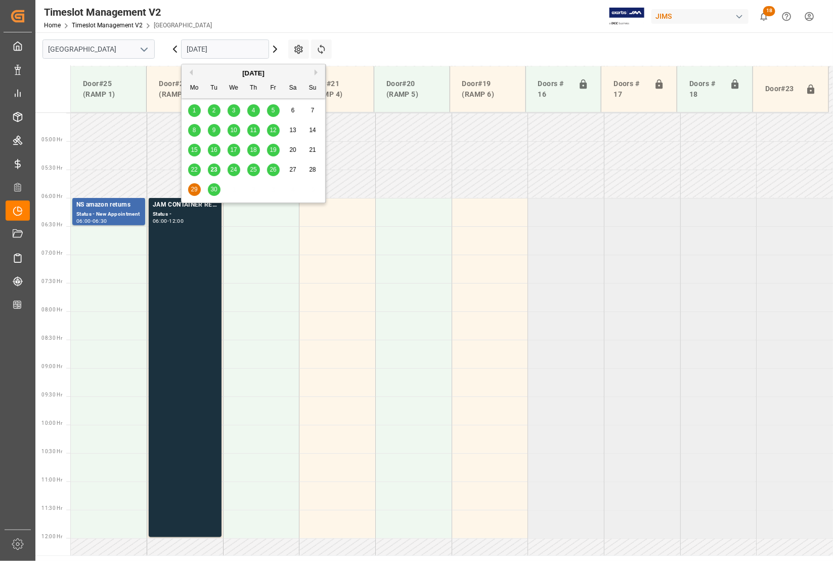
click at [214, 190] on span "30" at bounding box center [213, 189] width 7 height 7
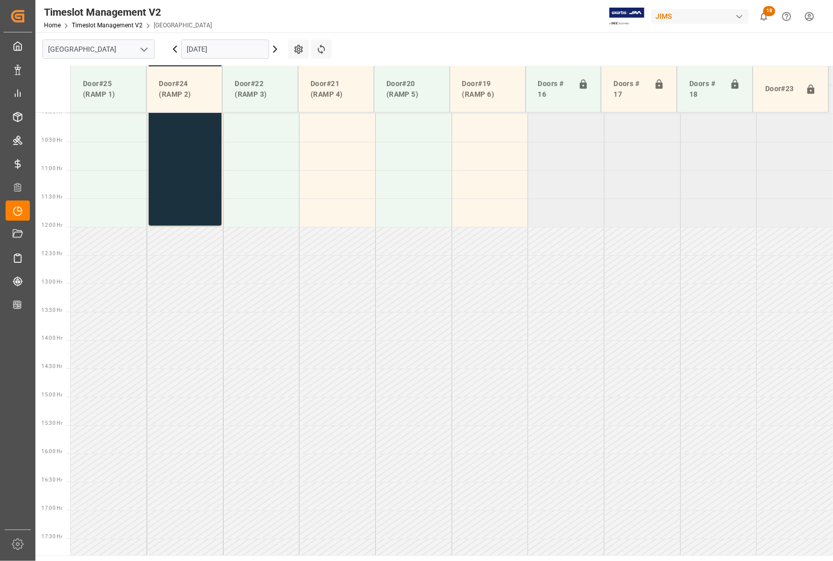
scroll to position [571, 0]
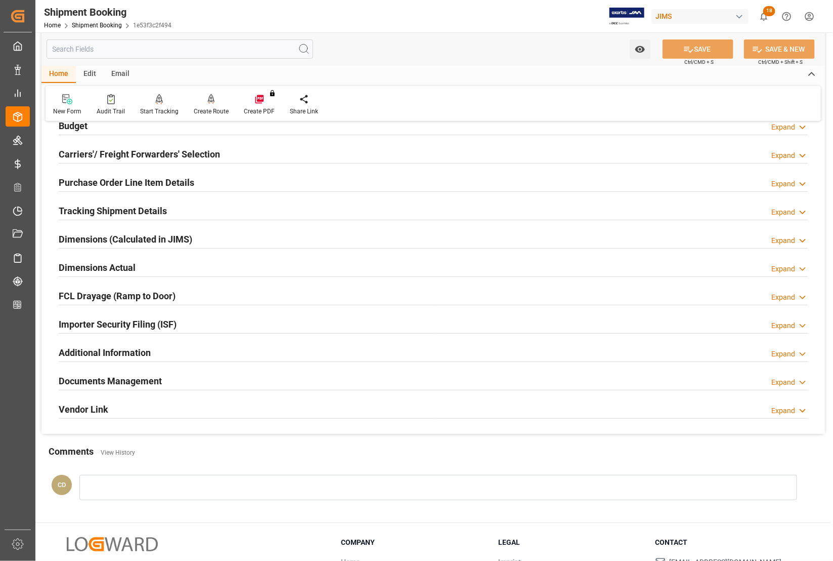
scroll to position [126, 0]
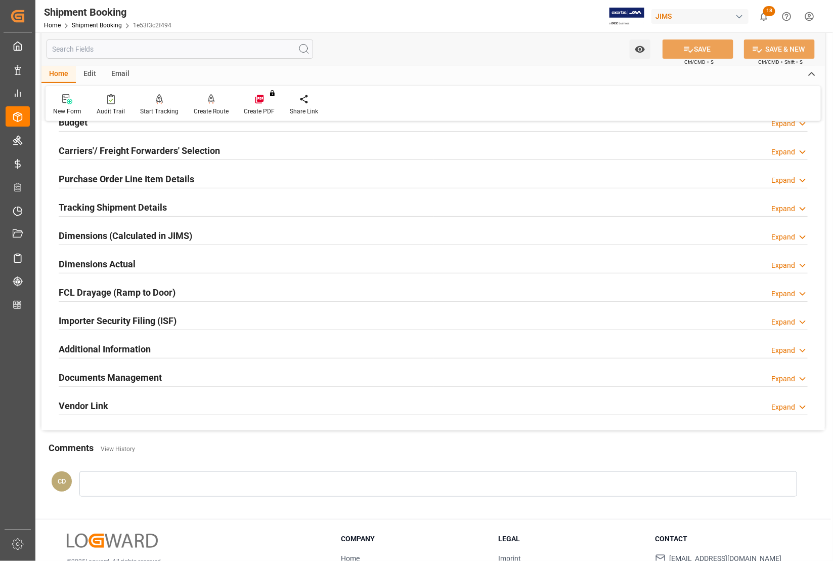
click at [95, 374] on h2 "Documents Management" at bounding box center [110, 377] width 103 height 14
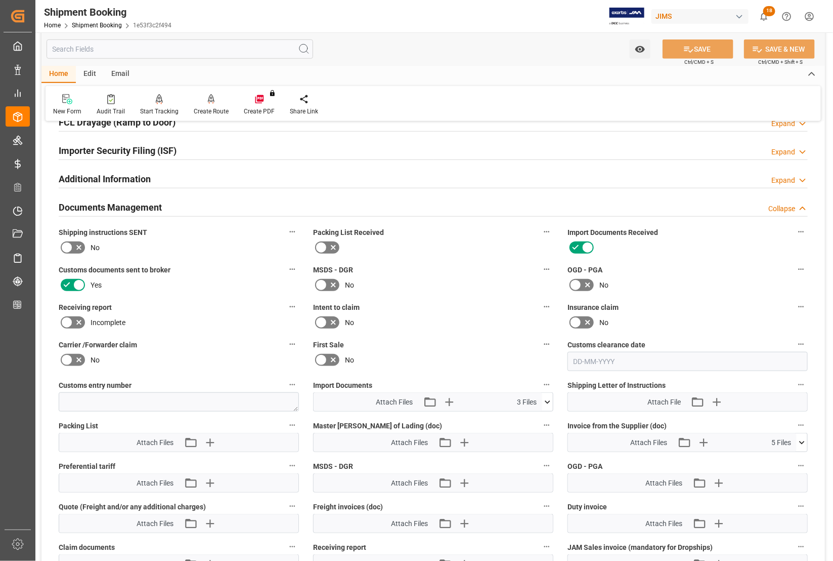
scroll to position [379, 0]
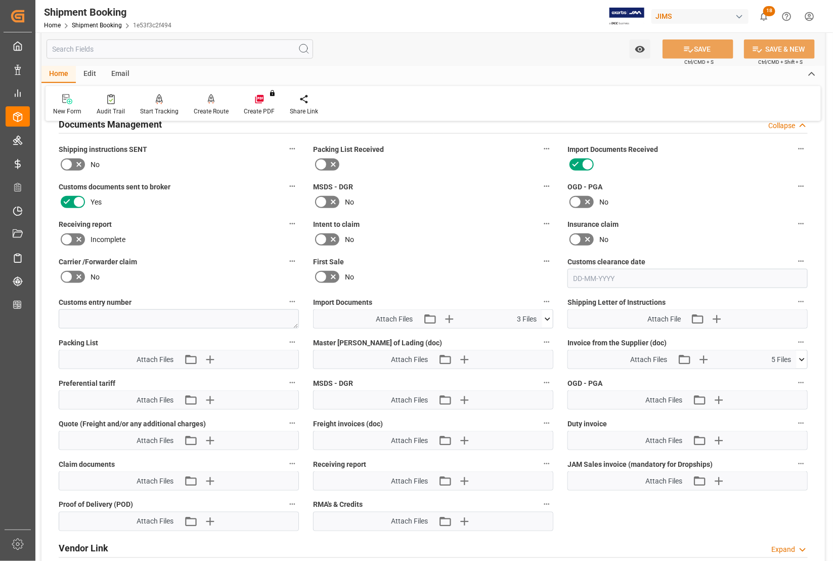
click at [547, 314] on icon at bounding box center [547, 319] width 11 height 11
click at [519, 340] on icon at bounding box center [521, 337] width 11 height 11
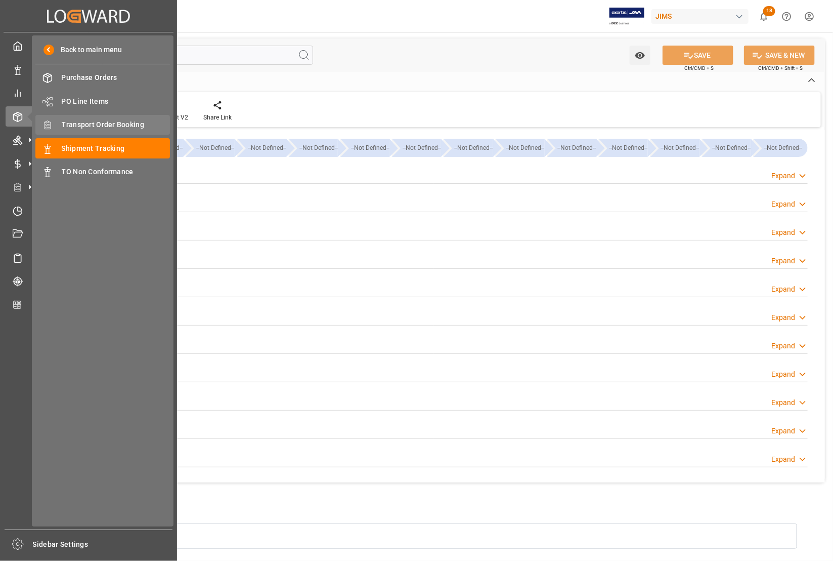
click at [77, 123] on span "Transport Order Booking" at bounding box center [116, 124] width 109 height 11
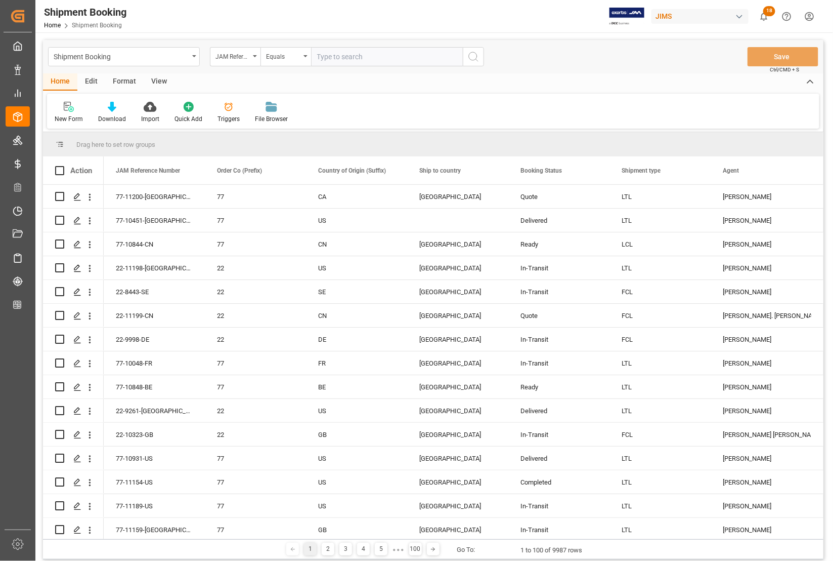
click at [354, 55] on input "text" at bounding box center [387, 56] width 152 height 19
type input "77-10085-CN"
click at [471, 58] on icon "search button" at bounding box center [474, 57] width 12 height 12
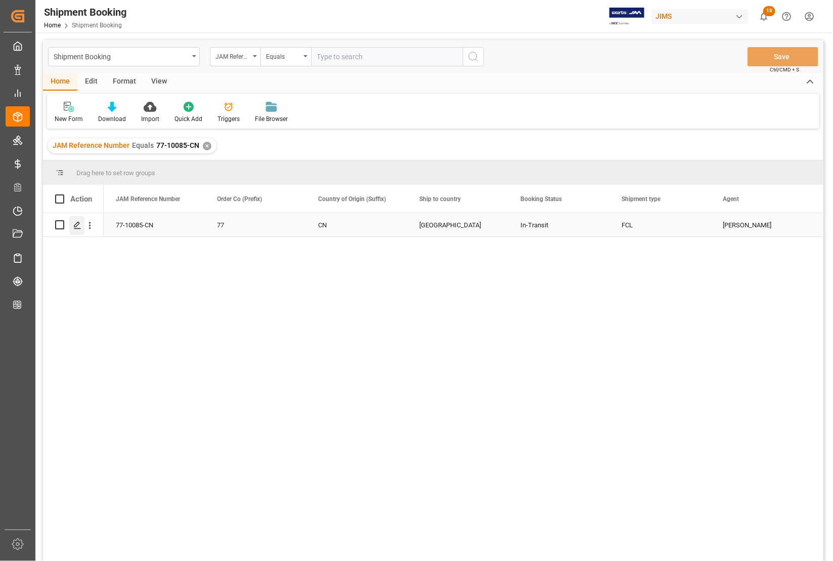
click at [76, 227] on polygon "Press SPACE to select this row." at bounding box center [76, 224] width 5 height 5
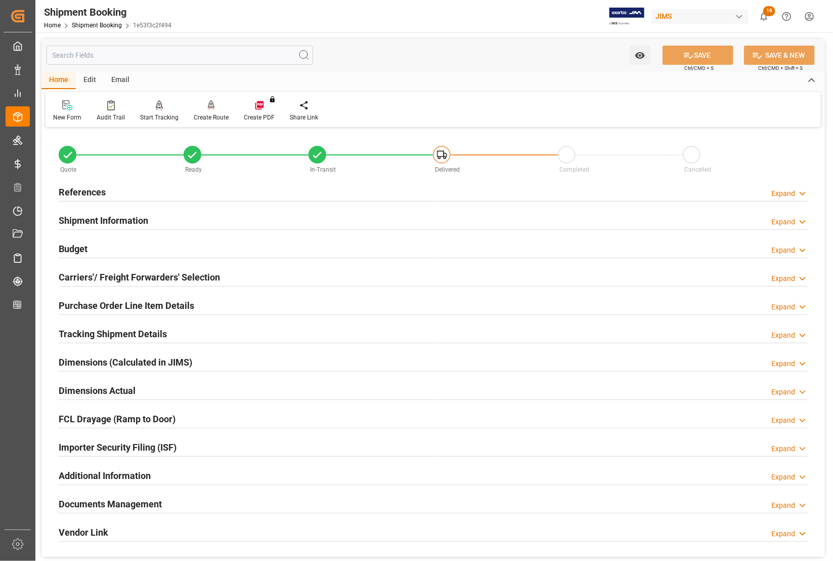
click at [92, 502] on h2 "Documents Management" at bounding box center [110, 504] width 103 height 14
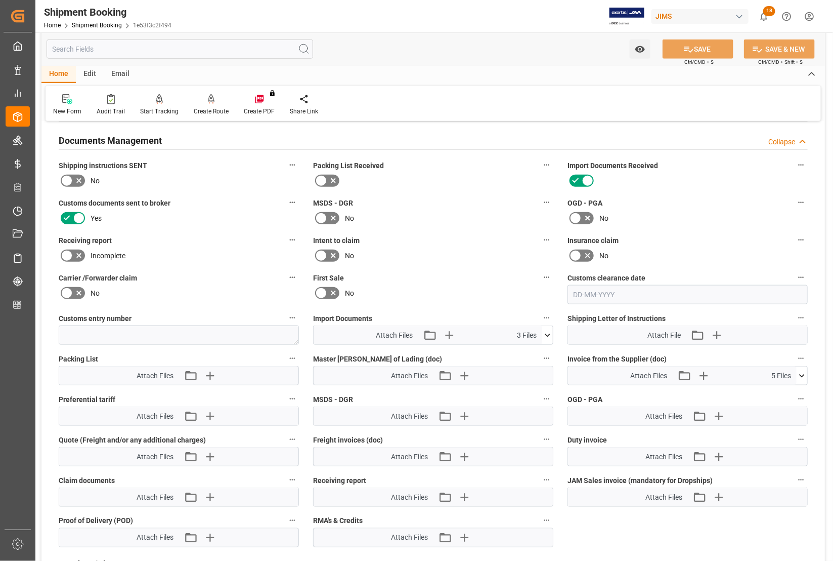
scroll to position [379, 0]
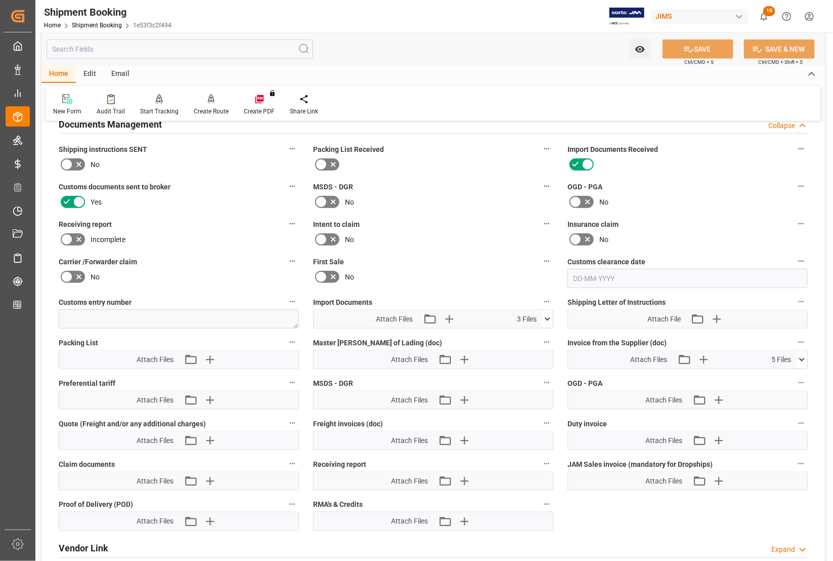
click at [801, 358] on icon at bounding box center [802, 359] width 6 height 3
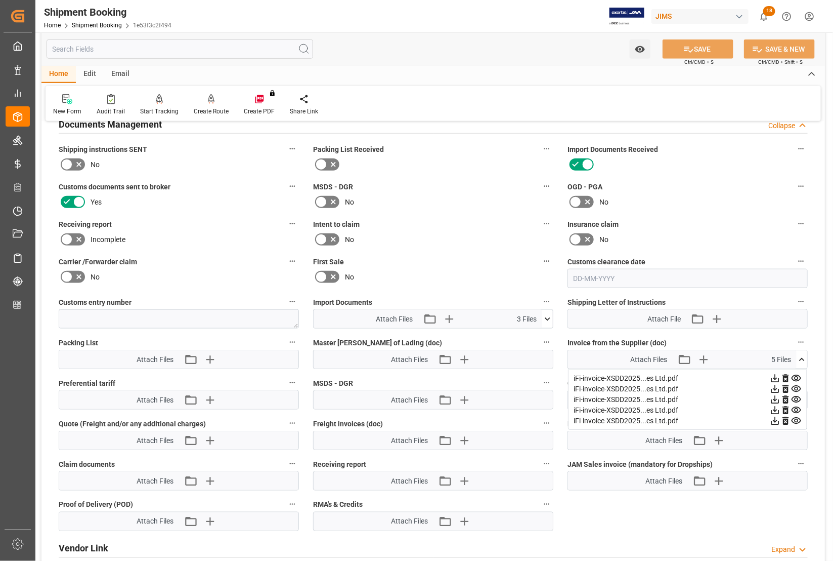
click at [774, 377] on icon at bounding box center [776, 378] width 8 height 8
click at [548, 317] on icon at bounding box center [547, 319] width 11 height 11
click at [534, 359] on icon at bounding box center [531, 359] width 6 height 8
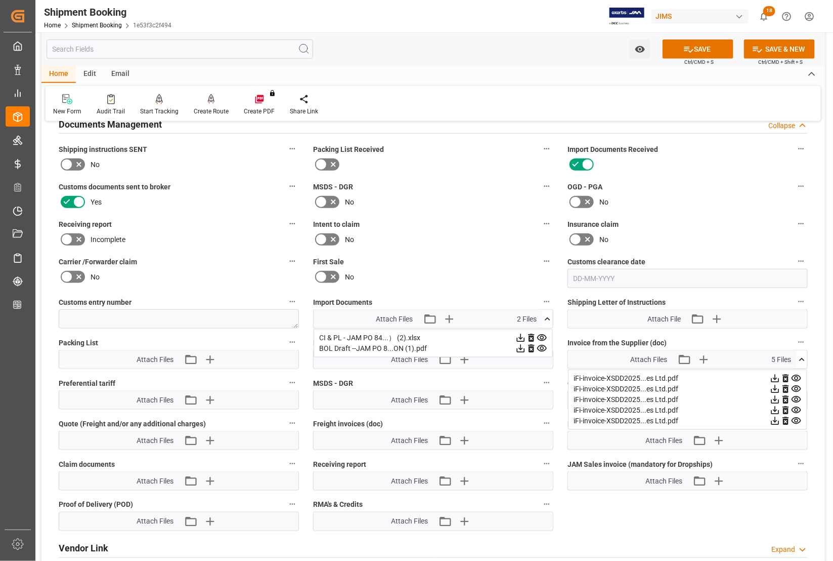
click at [520, 347] on icon at bounding box center [521, 348] width 11 height 11
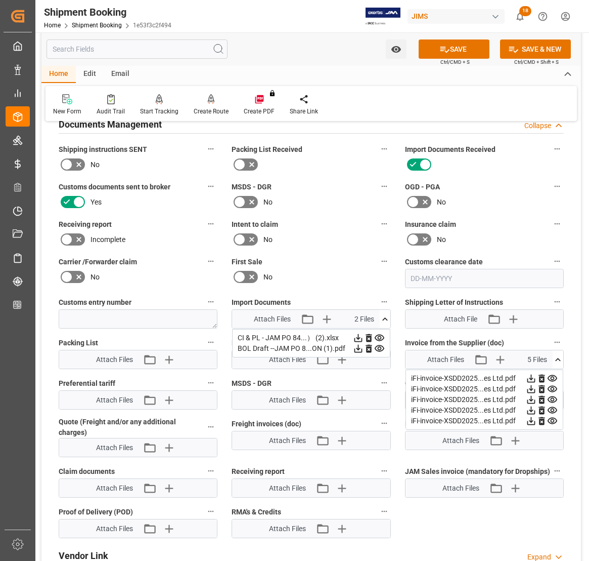
click at [557, 360] on icon at bounding box center [558, 359] width 11 height 11
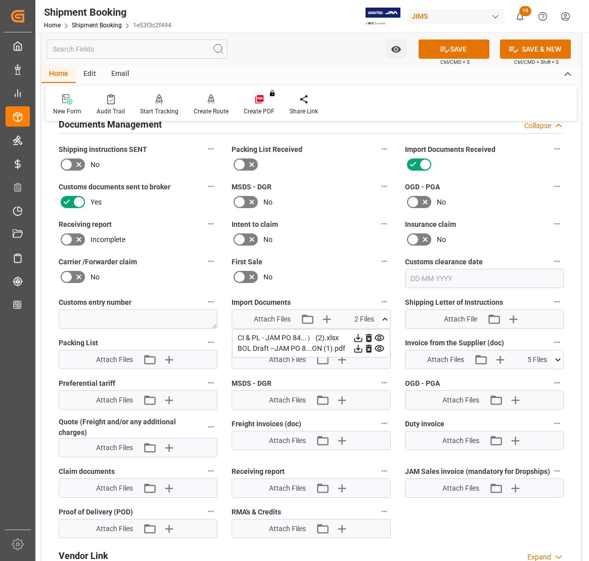
click at [358, 337] on icon at bounding box center [358, 338] width 8 height 8
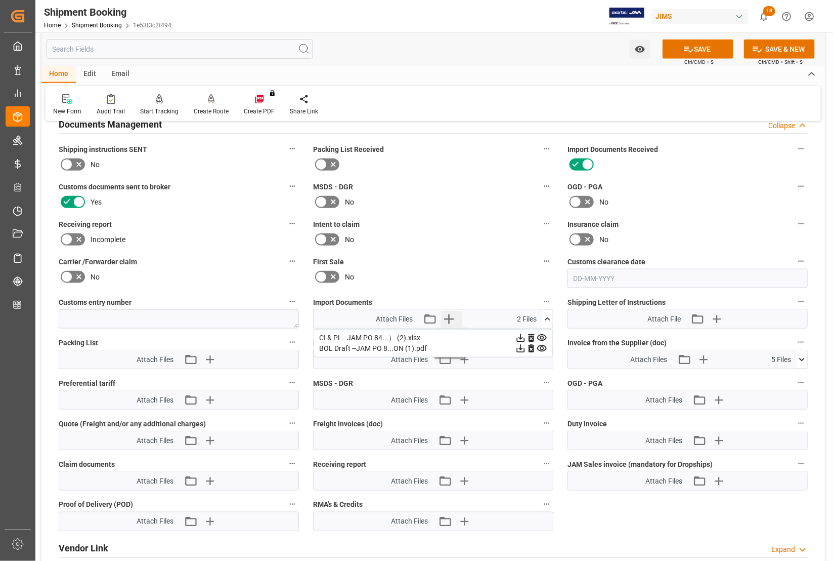
click at [451, 314] on icon "button" at bounding box center [449, 319] width 16 height 16
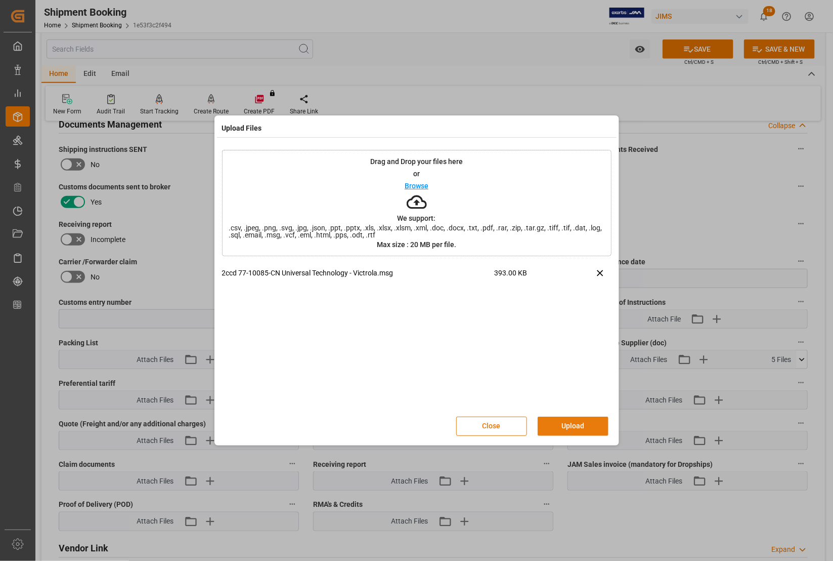
click at [579, 426] on button "Upload" at bounding box center [573, 425] width 71 height 19
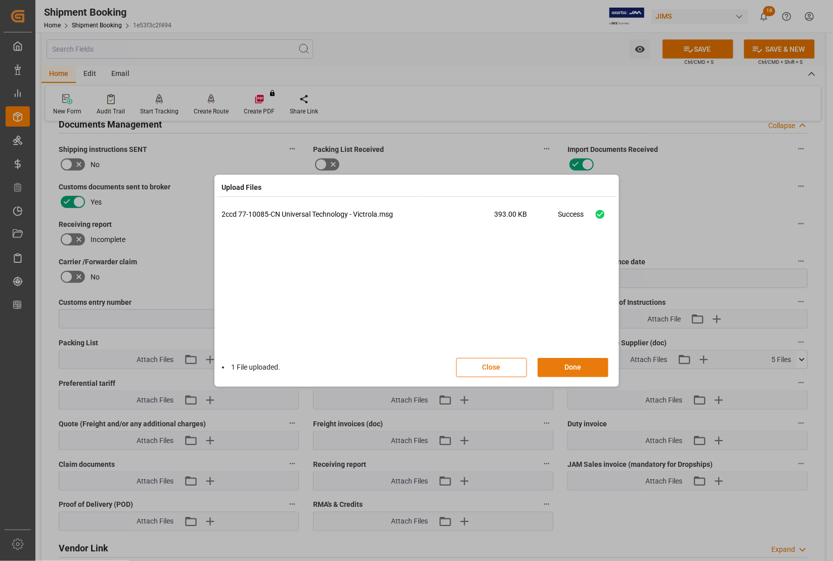
click at [570, 365] on button "Done" at bounding box center [573, 367] width 71 height 19
